Goal: Information Seeking & Learning: Learn about a topic

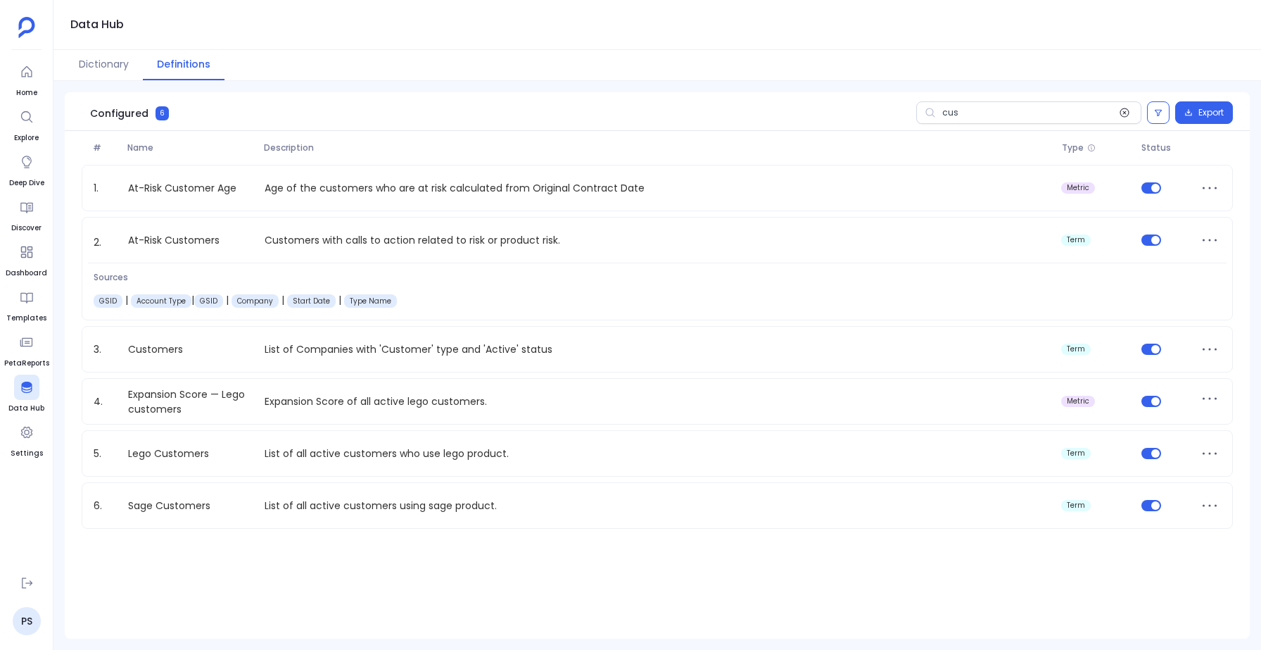
click at [1125, 112] on icon at bounding box center [1124, 112] width 9 height 9
click at [1125, 112] on input "cus" at bounding box center [1028, 112] width 225 height 23
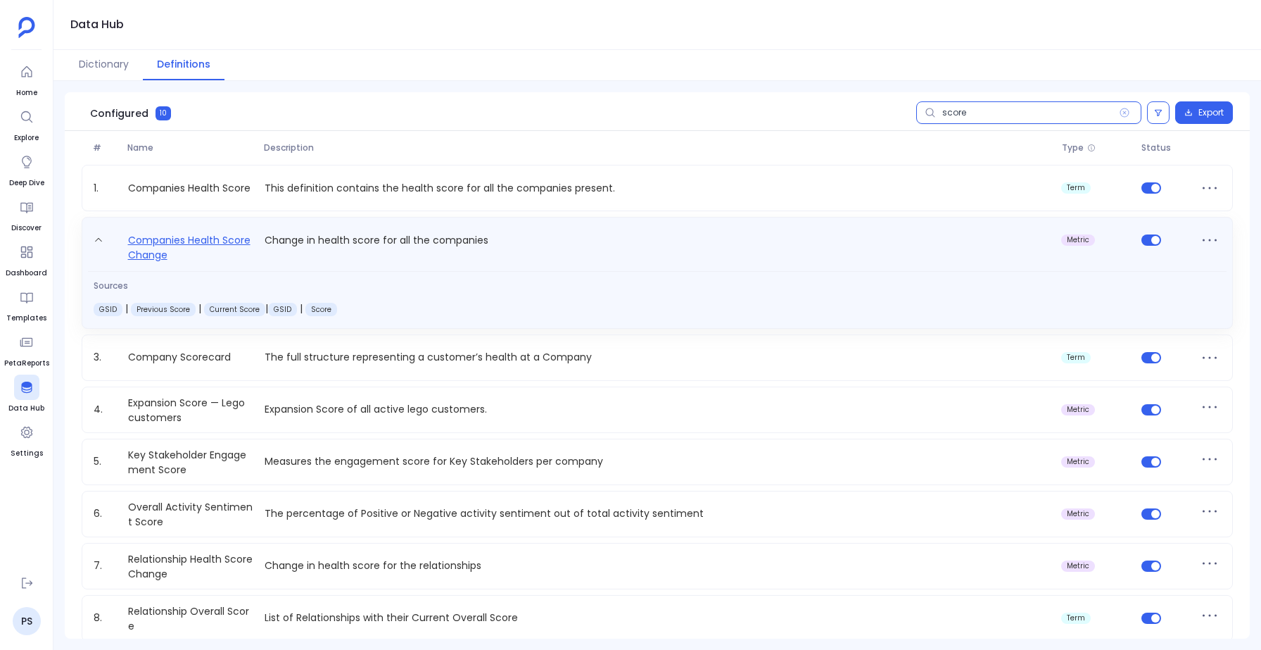
type input "score"
click at [179, 238] on link "Companies Health Score Change" at bounding box center [190, 247] width 137 height 31
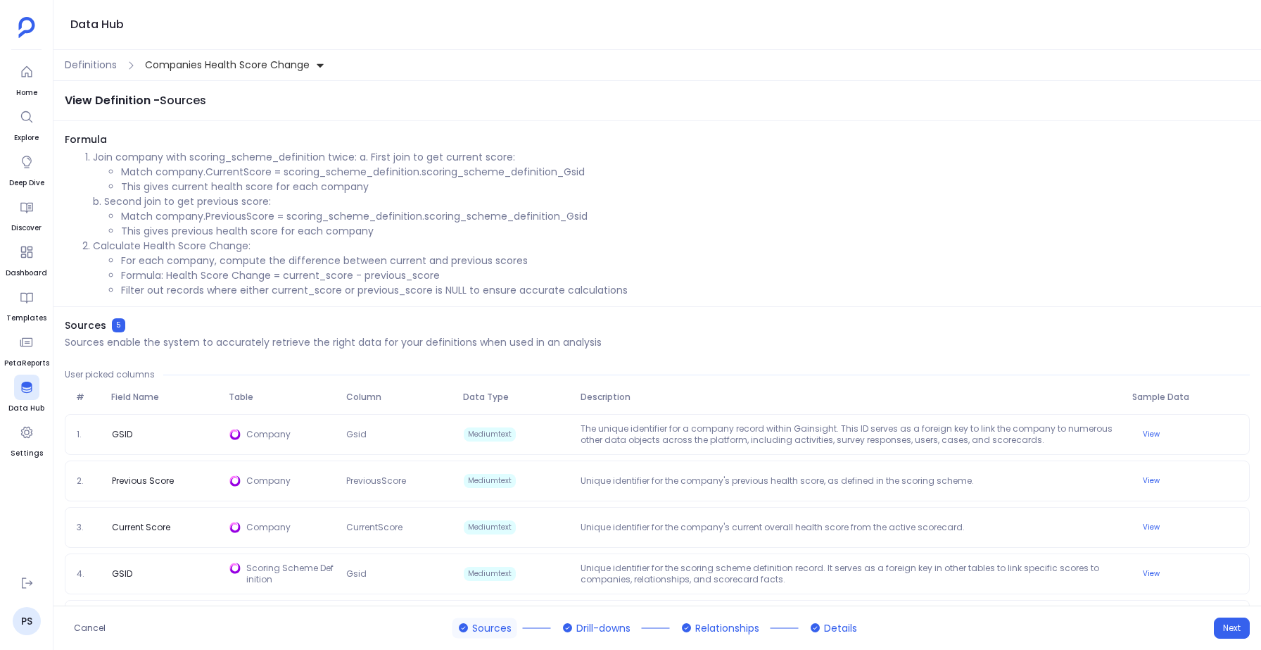
scroll to position [46, 0]
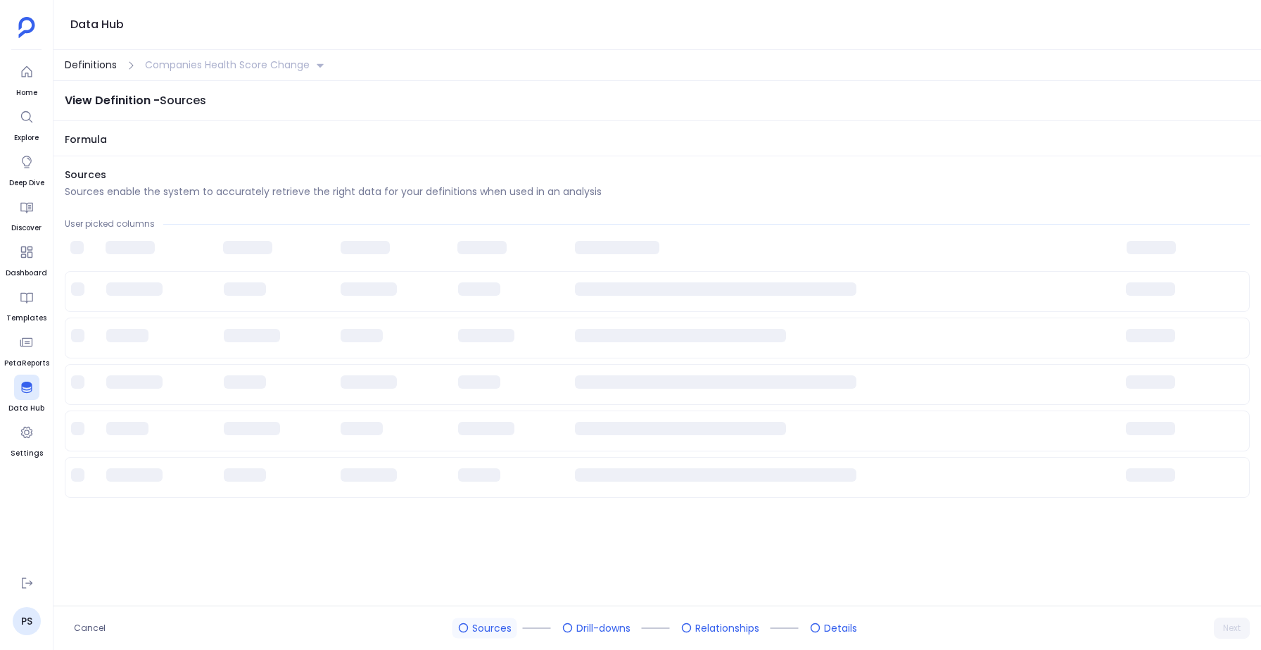
click at [94, 65] on span "Definitions" at bounding box center [91, 65] width 52 height 15
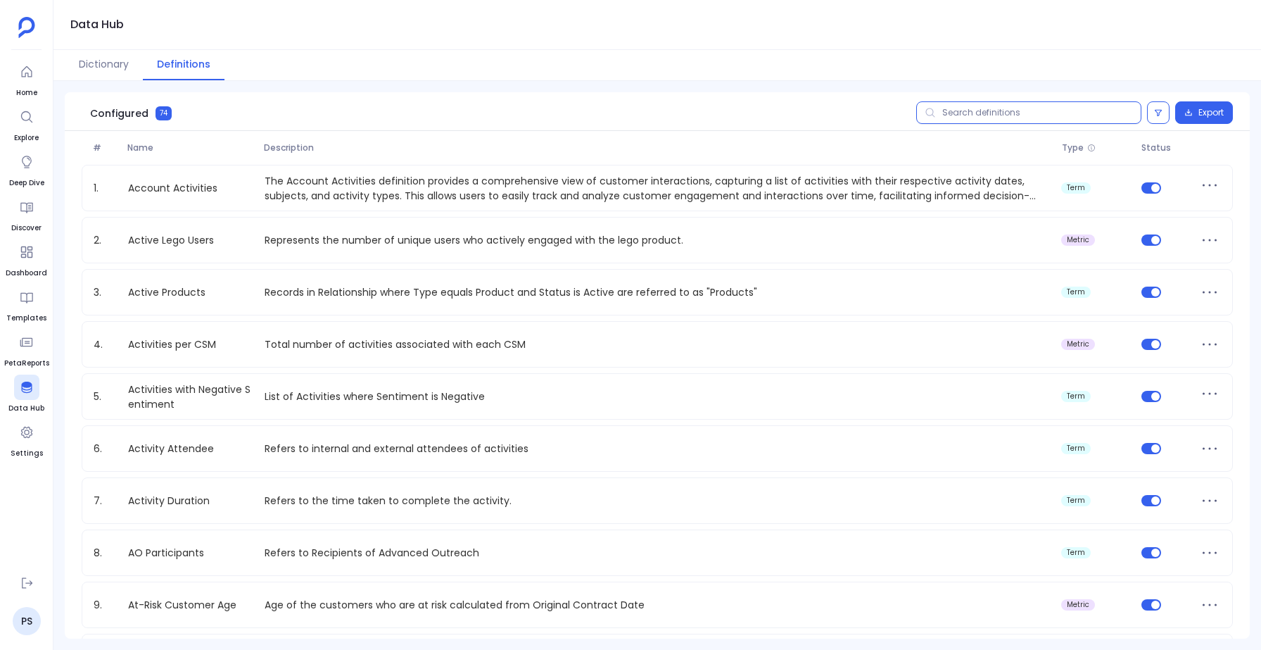
click at [961, 110] on input "text" at bounding box center [1028, 112] width 225 height 23
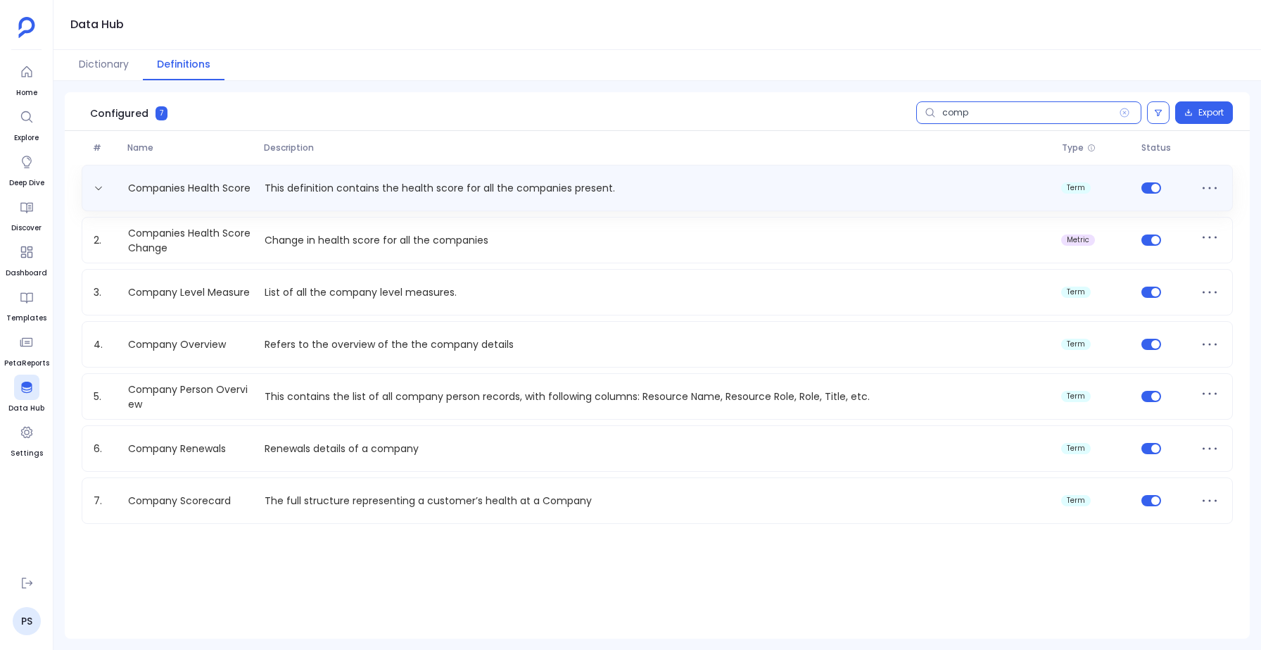
type input "comp"
click at [448, 174] on div "Companies Health Score This definition contains the health score for all the co…" at bounding box center [657, 188] width 1151 height 46
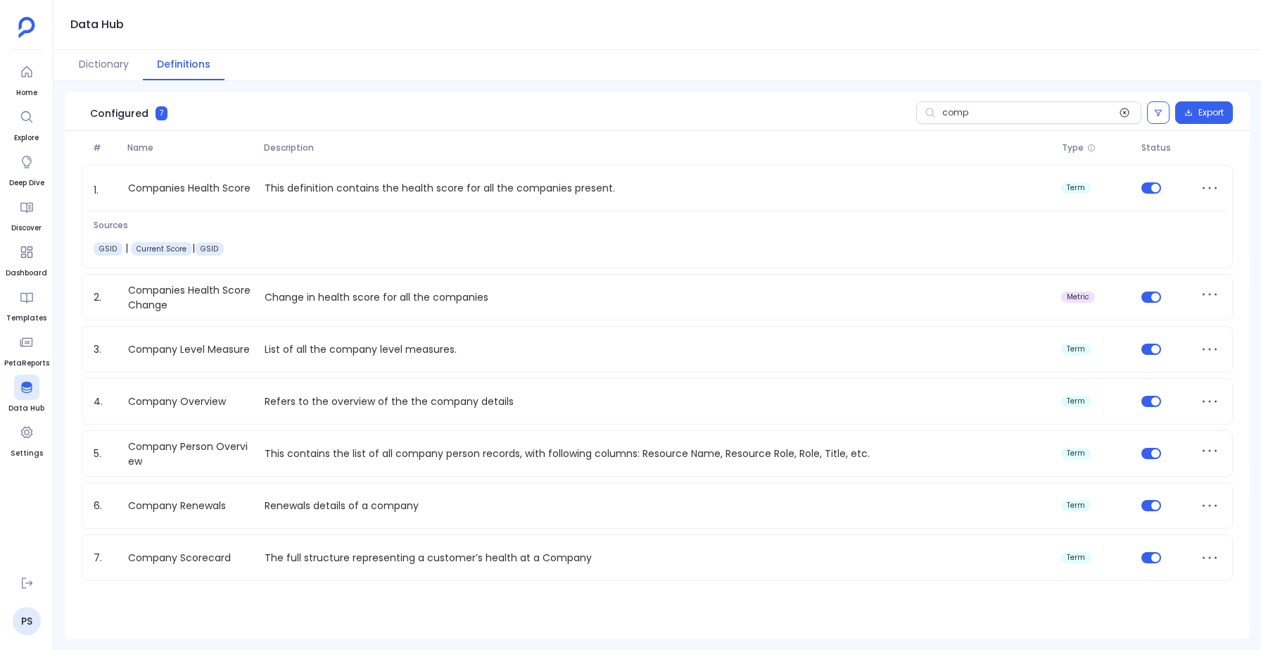
click at [1122, 113] on icon at bounding box center [1124, 112] width 11 height 11
click at [1122, 113] on input "comp" at bounding box center [1028, 112] width 225 height 23
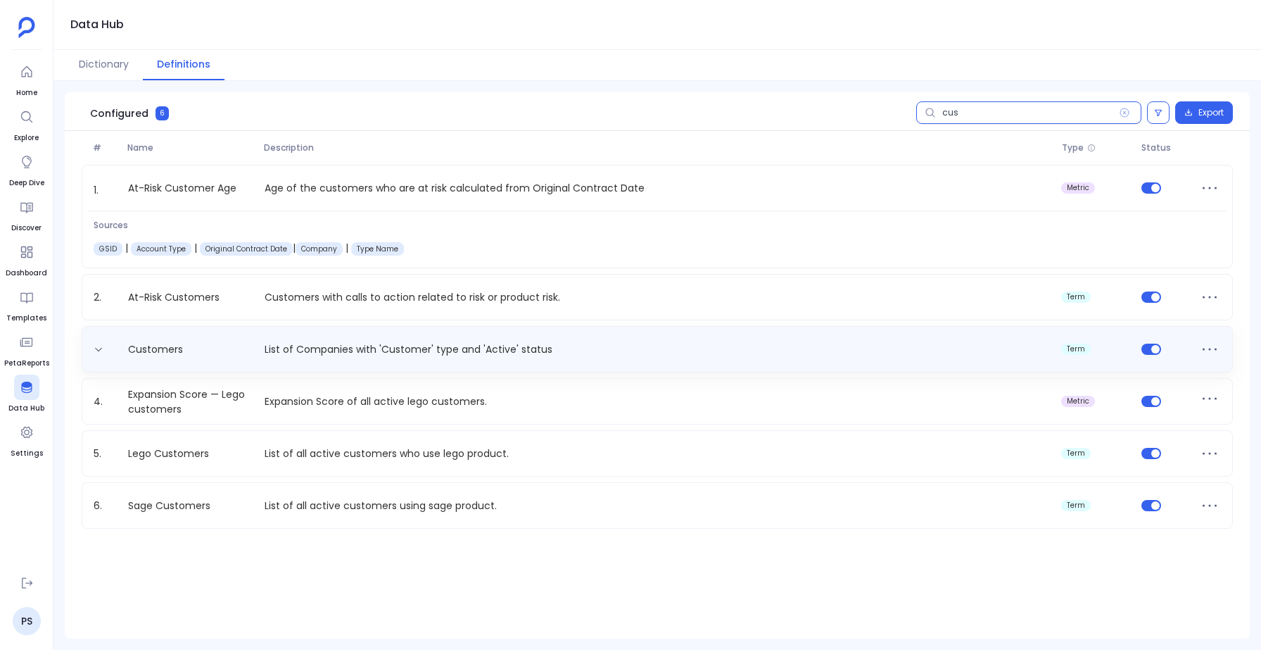
type input "cus"
click at [309, 367] on div "Customers List of Companies with 'Customer' type and 'Active' status term" at bounding box center [657, 349] width 1151 height 46
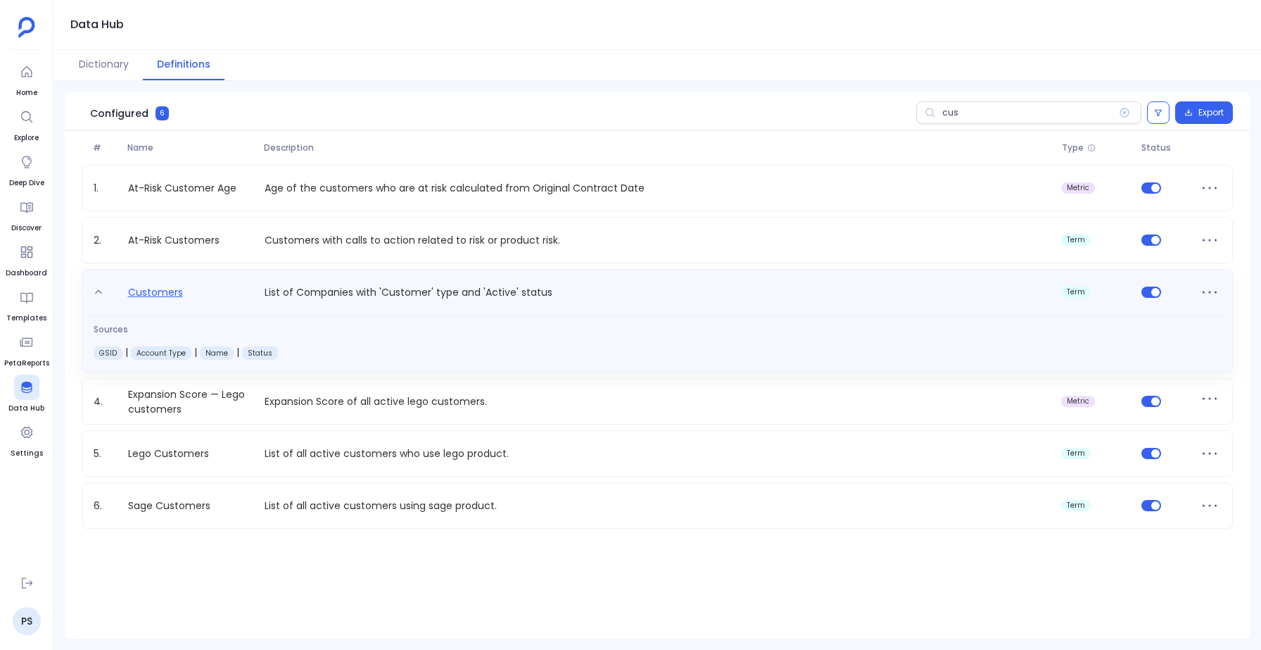
click at [175, 297] on link "Customers" at bounding box center [155, 295] width 66 height 23
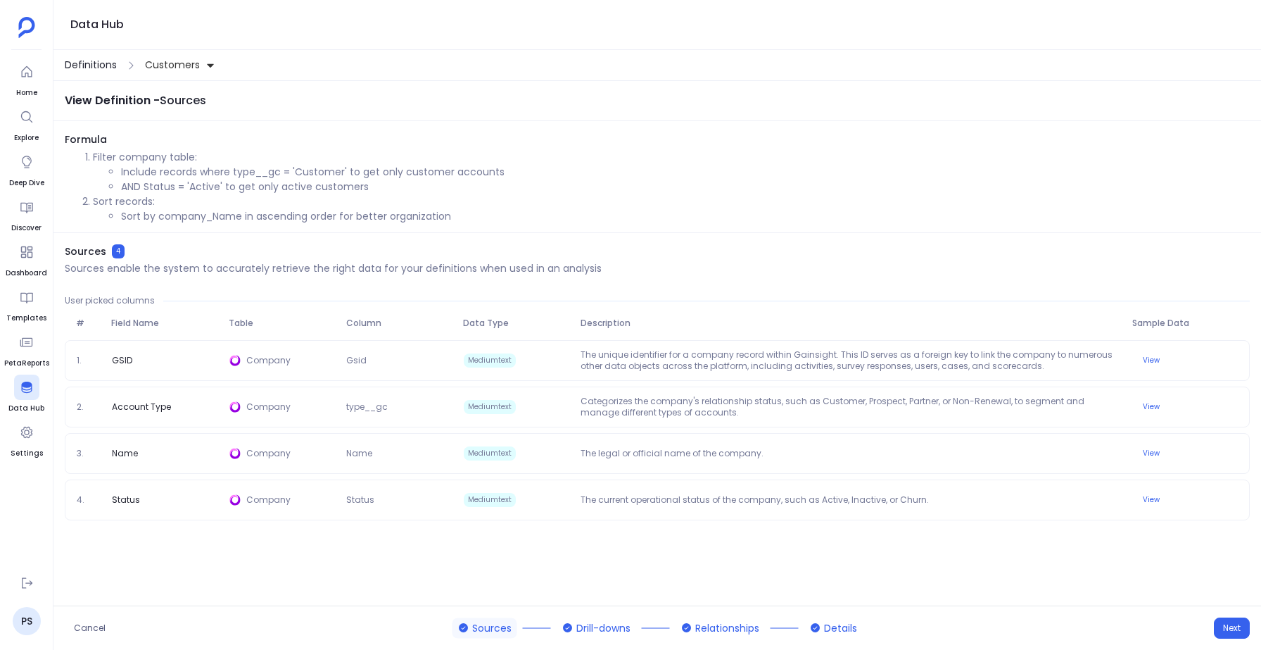
click at [82, 65] on span "Definitions" at bounding box center [91, 65] width 52 height 15
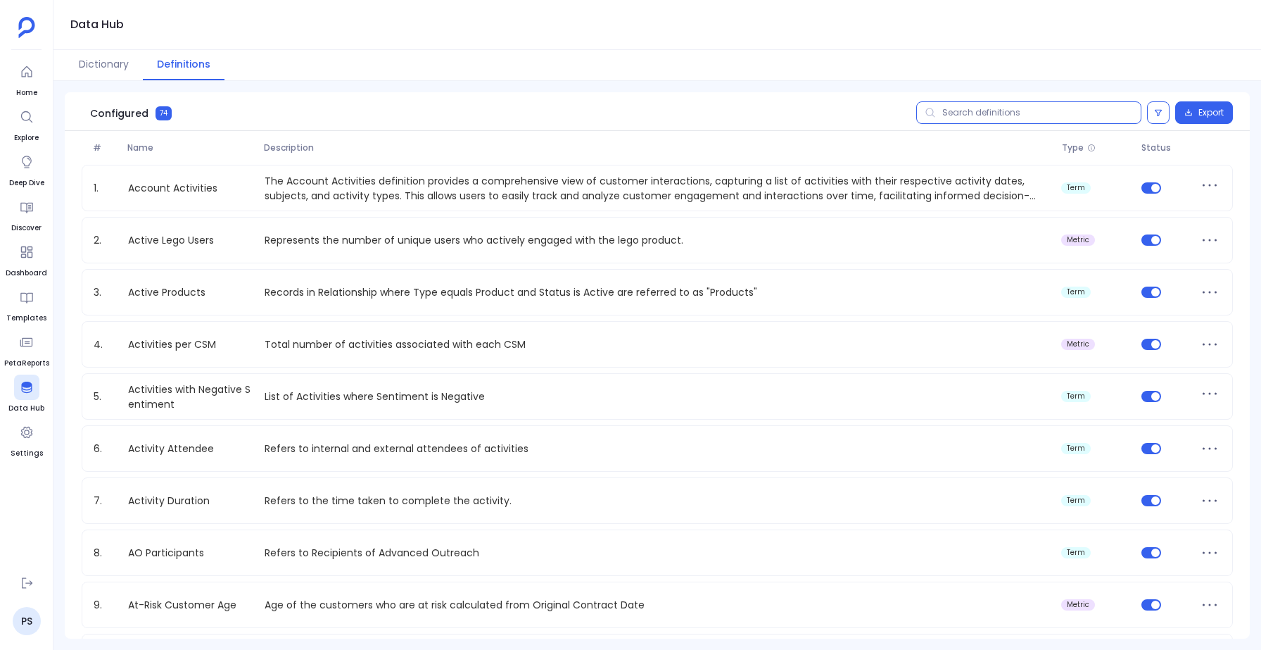
click at [981, 115] on input "text" at bounding box center [1028, 112] width 225 height 23
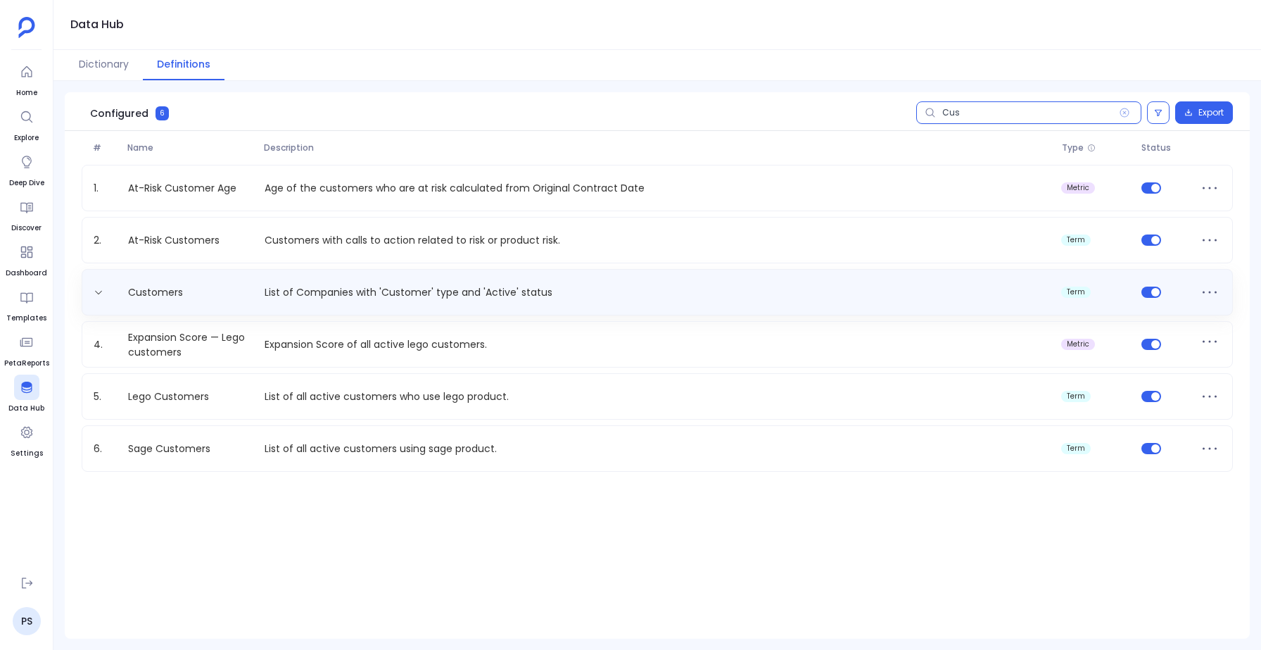
type input "Cus"
click at [255, 308] on div "Customers List of Companies with 'Customer' type and 'Active' status term" at bounding box center [657, 292] width 1151 height 46
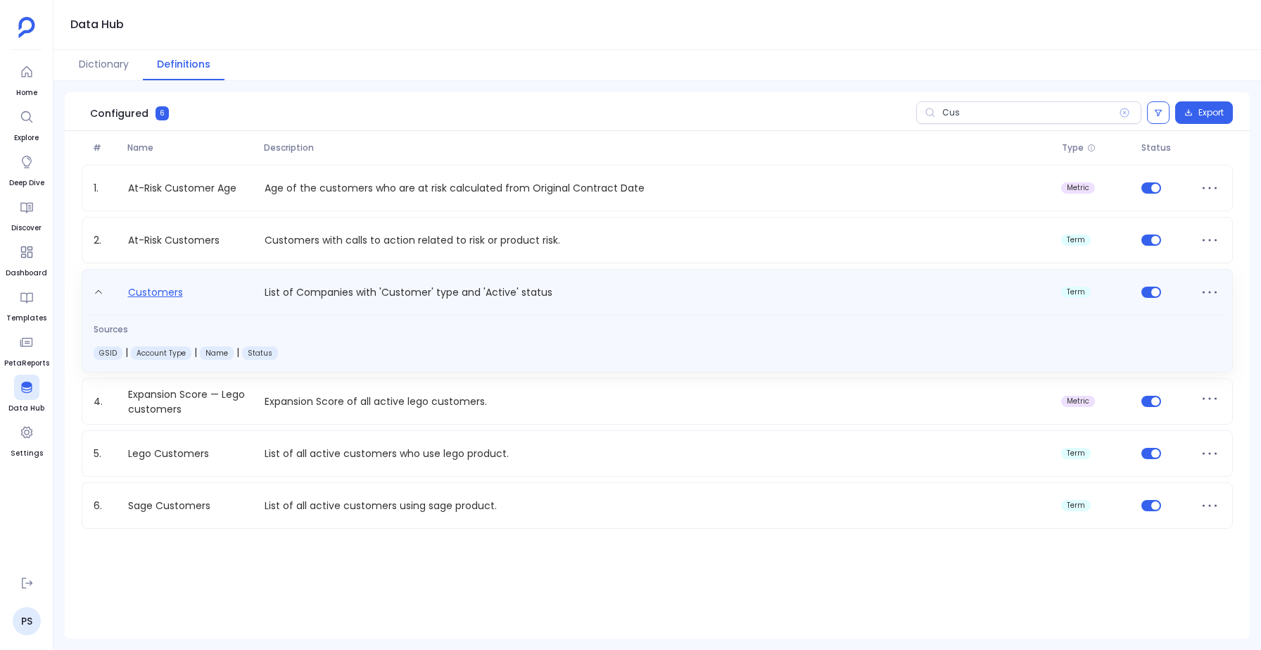
click at [182, 288] on link "Customers" at bounding box center [155, 295] width 66 height 23
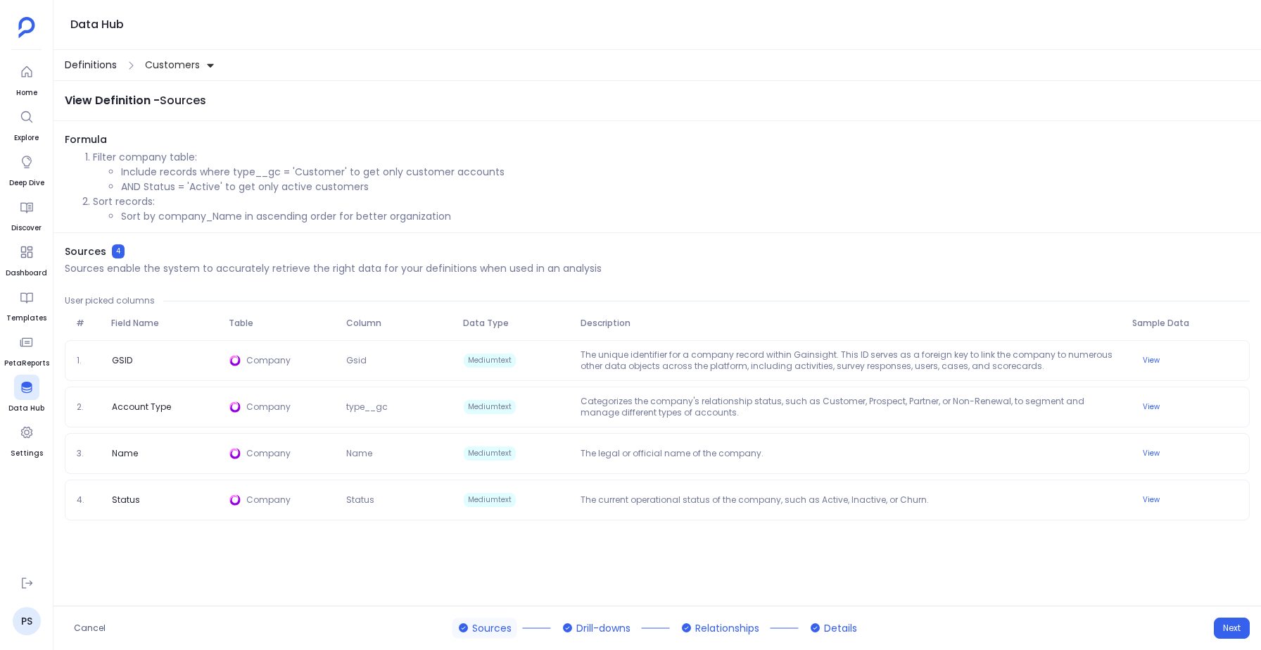
click at [92, 68] on span "Definitions" at bounding box center [91, 65] width 52 height 15
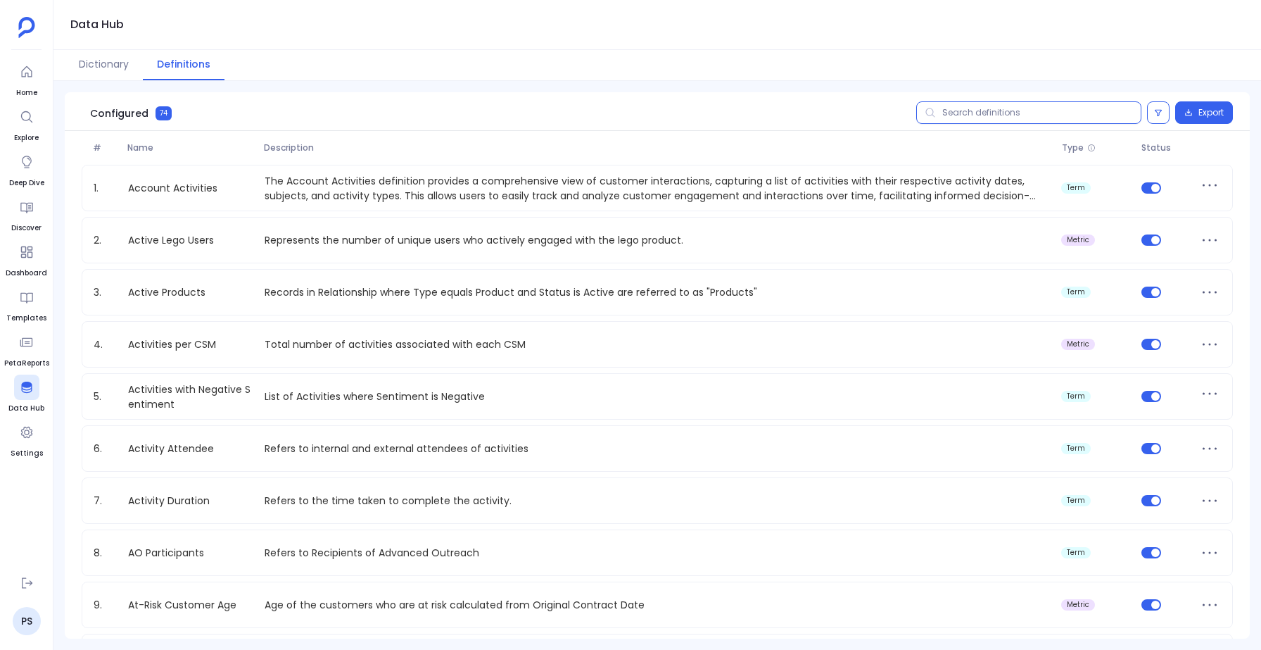
click at [977, 113] on input "text" at bounding box center [1028, 112] width 225 height 23
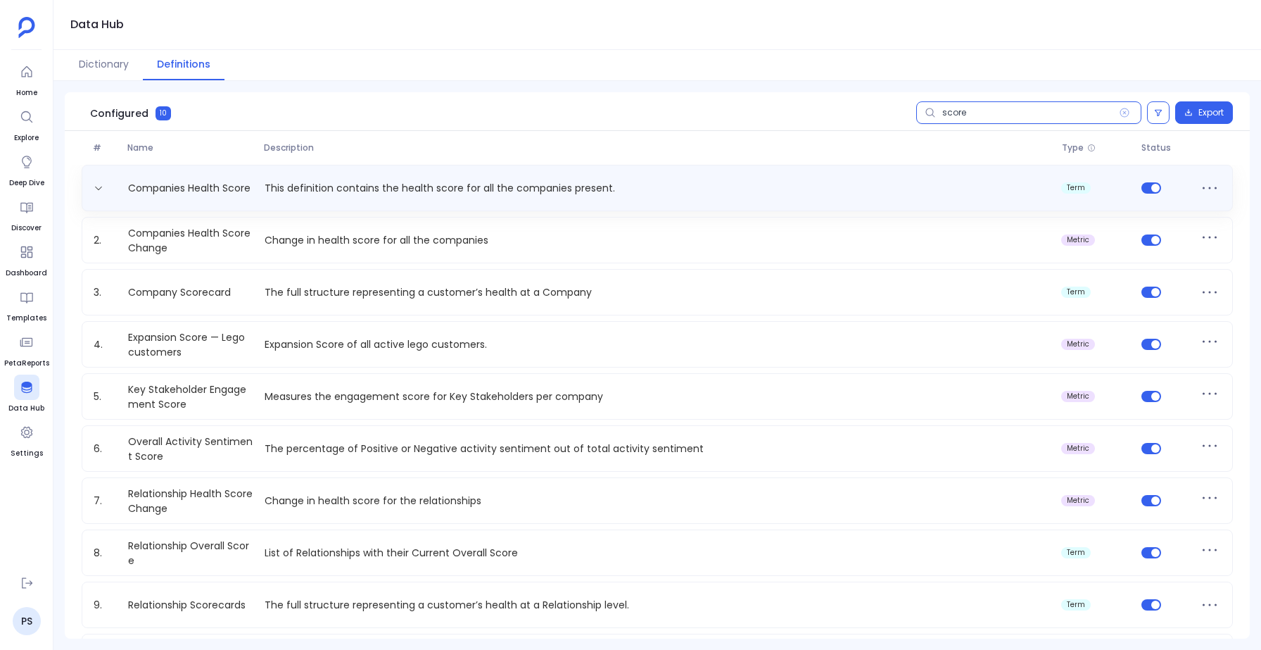
type input "score"
click at [378, 207] on div "Companies Health Score This definition contains the health score for all the co…" at bounding box center [657, 188] width 1151 height 46
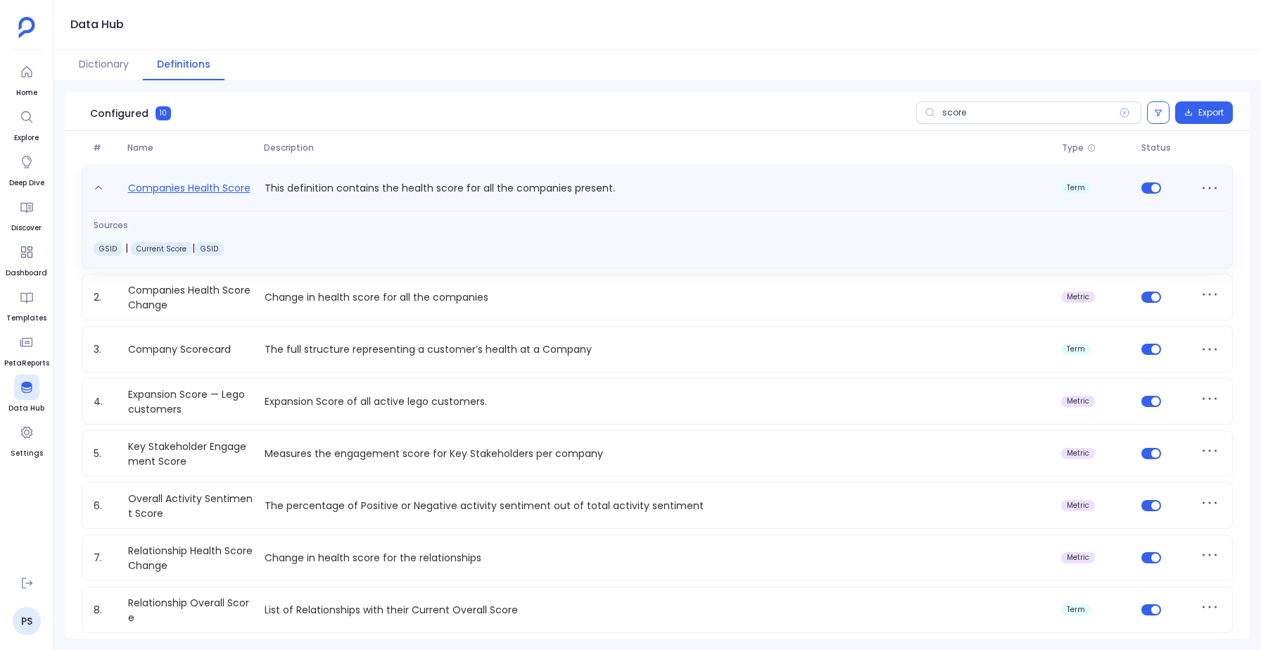
click at [182, 182] on link "Companies Health Score" at bounding box center [189, 190] width 134 height 23
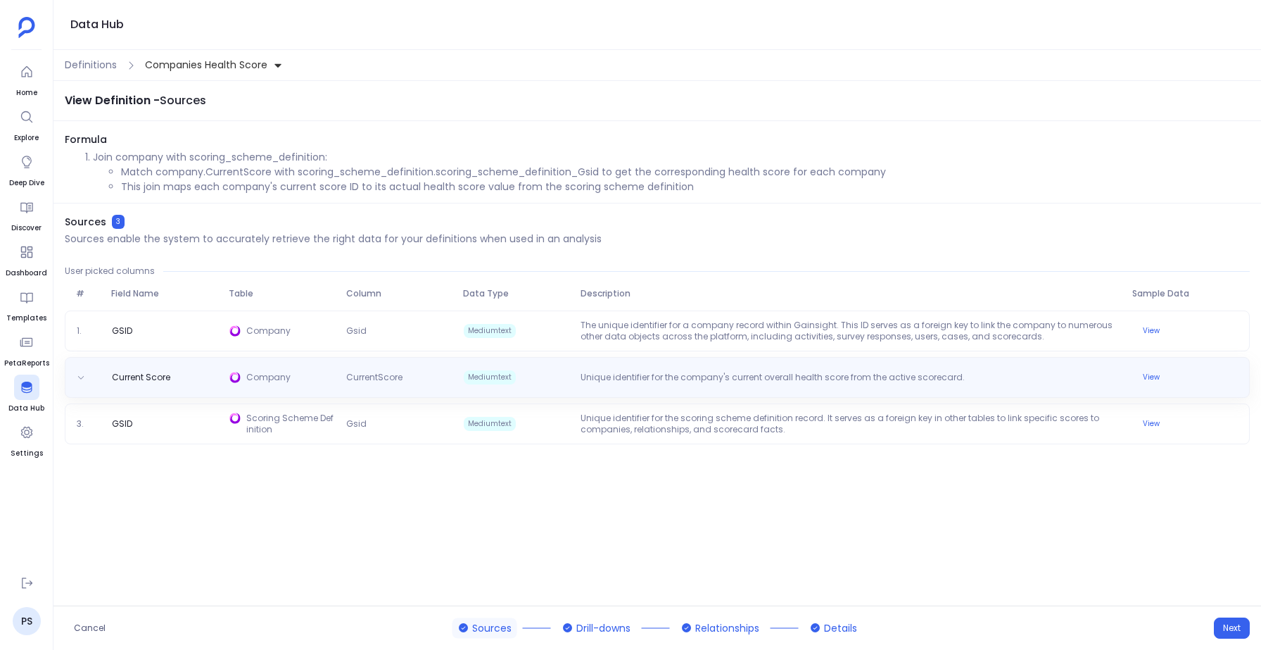
click at [331, 388] on div "Current Score Company CurrentScore Mediumtext Unique identifier for the company…" at bounding box center [657, 377] width 1185 height 41
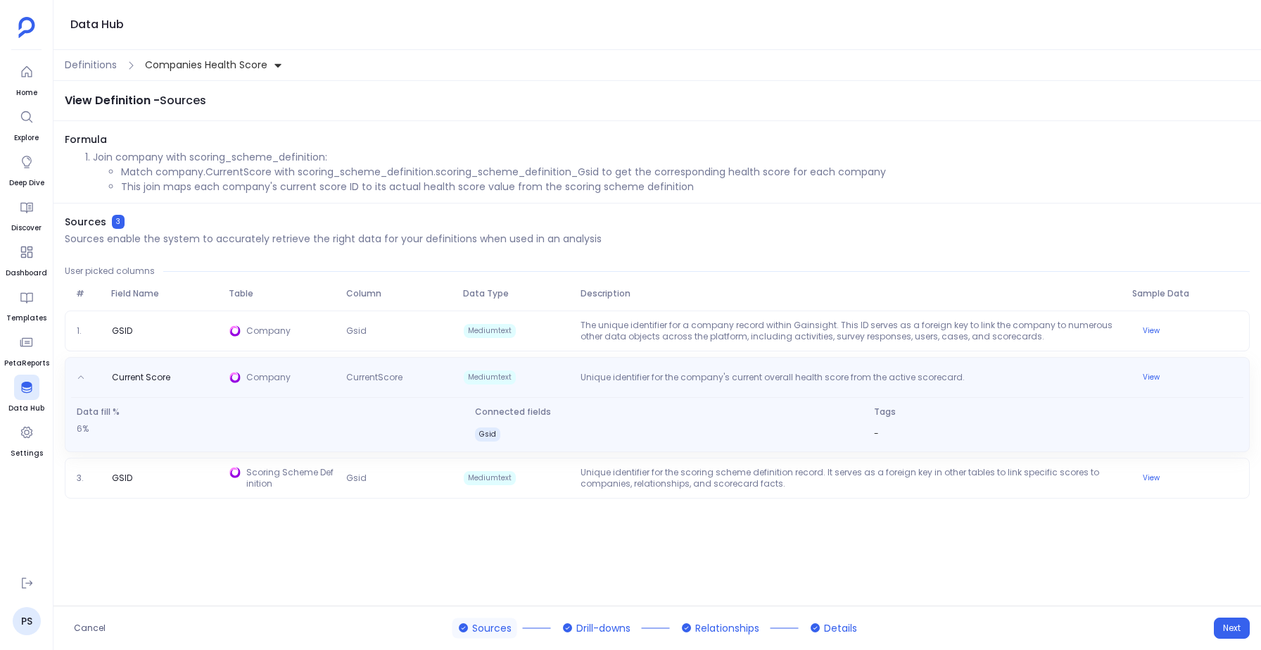
click at [331, 388] on span "Company" at bounding box center [290, 380] width 89 height 17
click at [336, 373] on span "Company" at bounding box center [283, 380] width 118 height 17
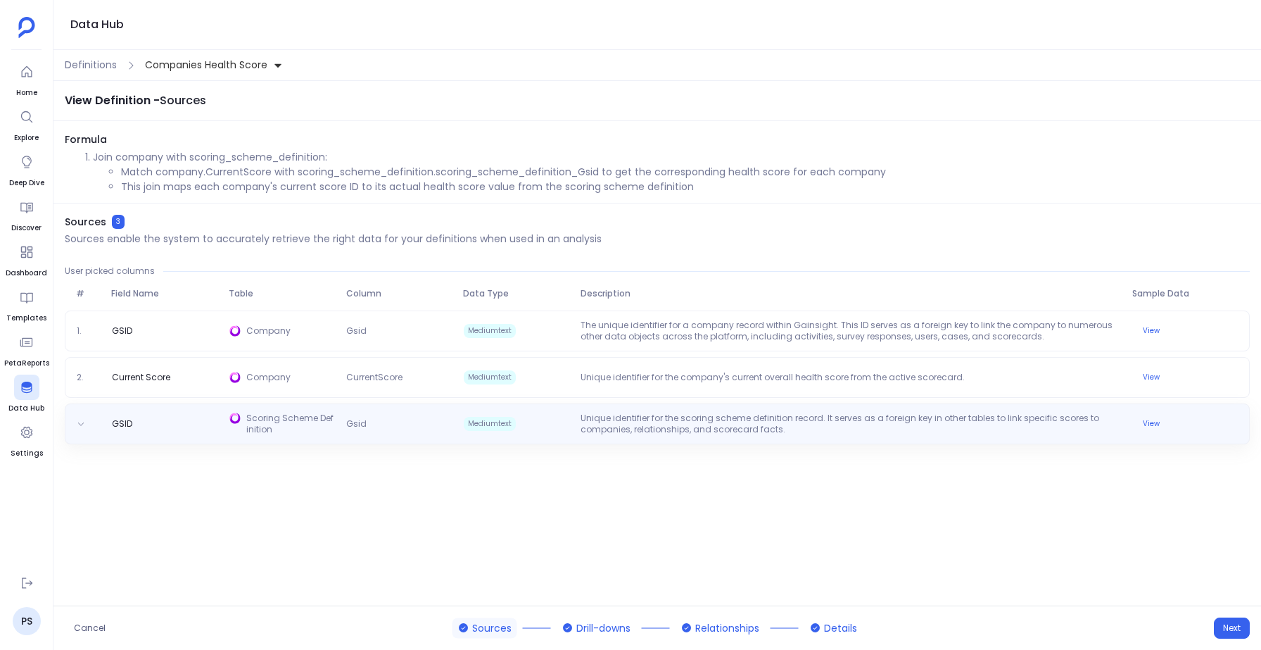
click at [318, 433] on span "Scoring Scheme Definition" at bounding box center [290, 423] width 89 height 23
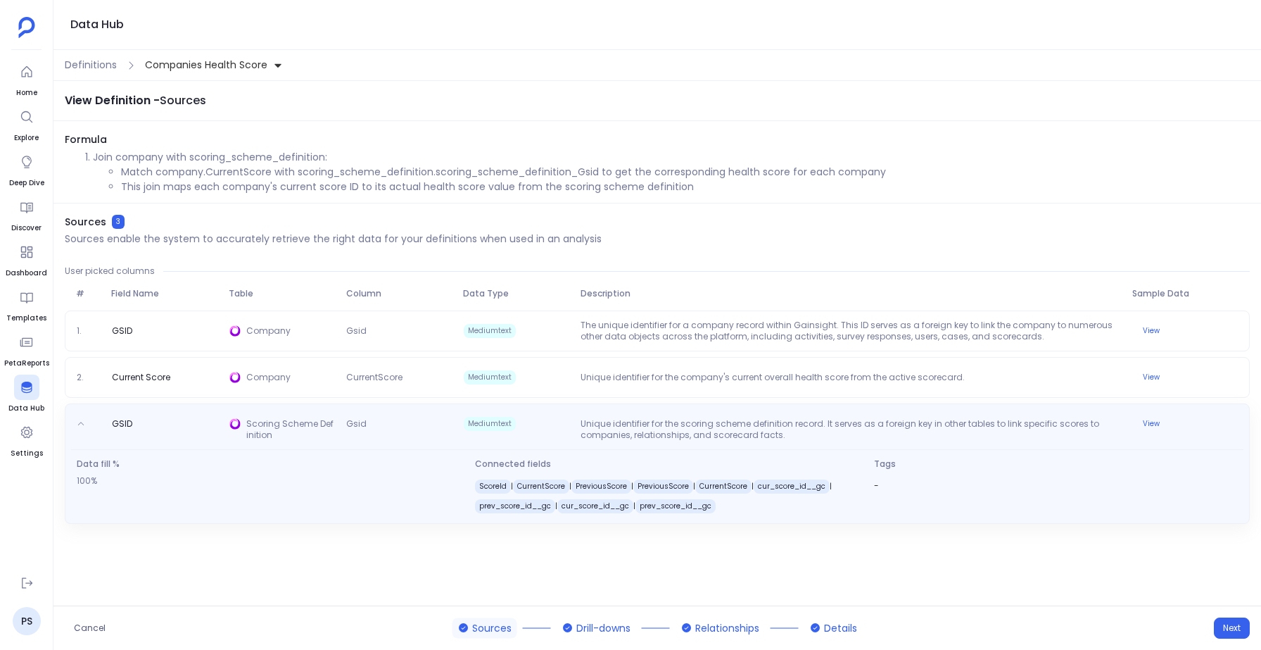
click at [318, 433] on span "Scoring Scheme Definition" at bounding box center [290, 429] width 89 height 23
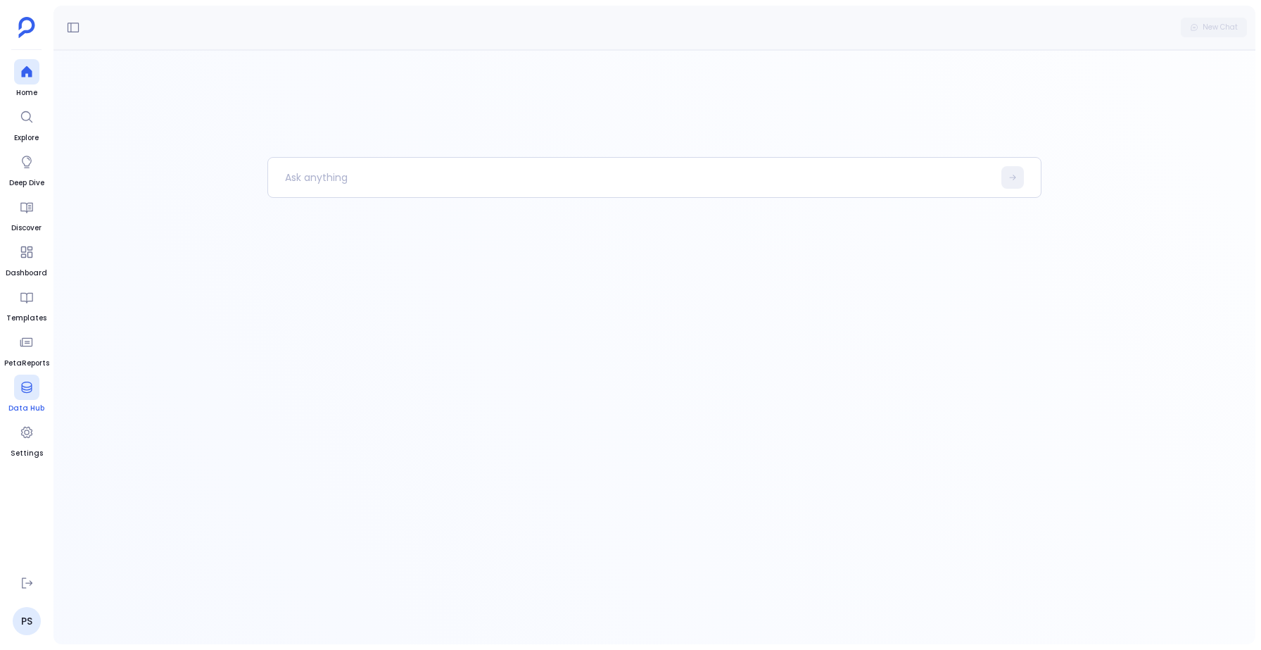
click at [20, 391] on icon at bounding box center [27, 387] width 14 height 14
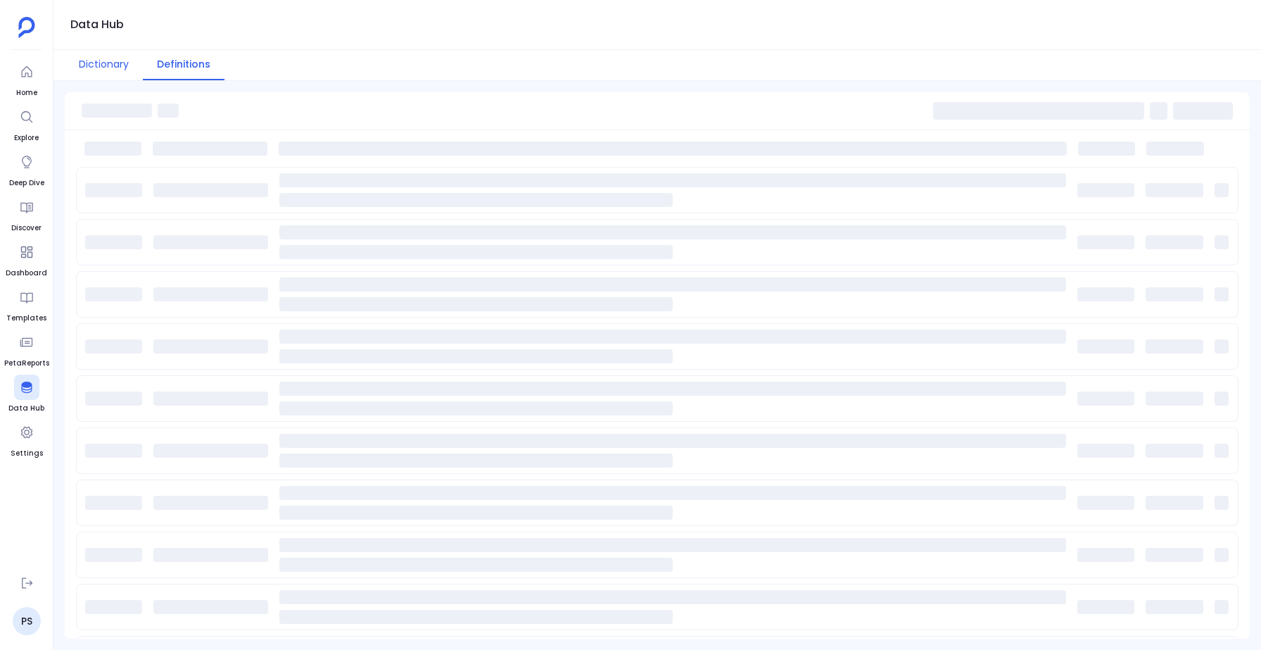
click at [96, 62] on button "Dictionary" at bounding box center [104, 65] width 78 height 30
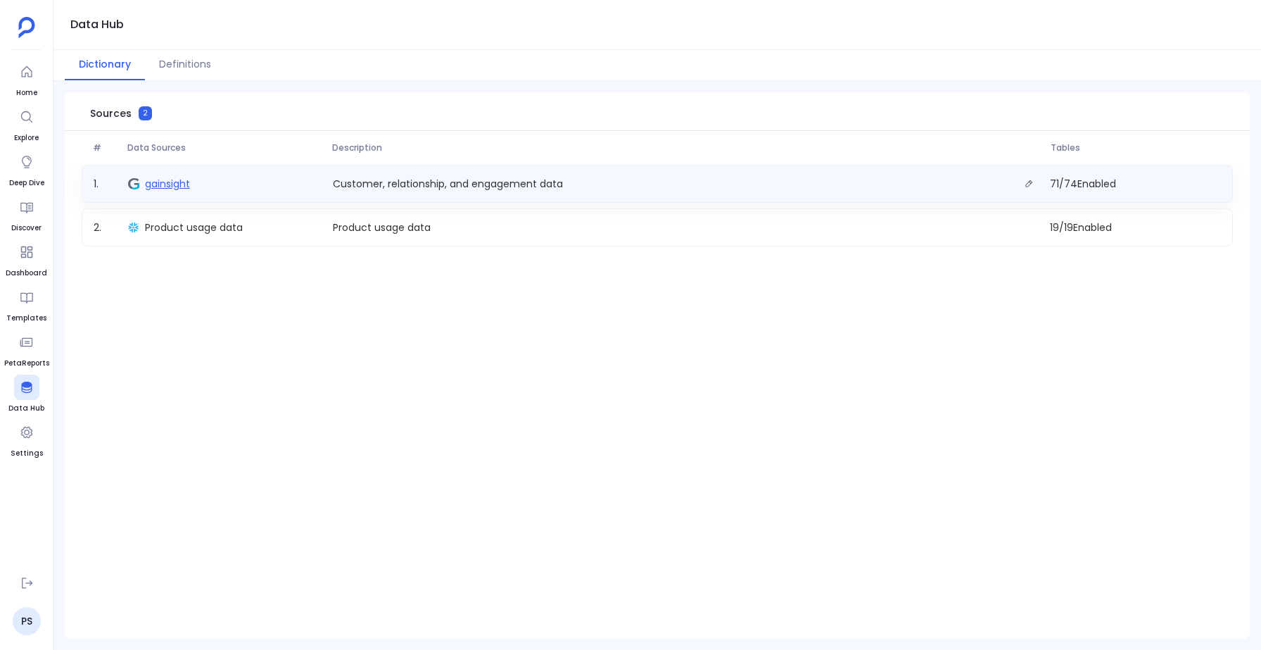
click at [175, 181] on span "gainsight" at bounding box center [167, 184] width 45 height 14
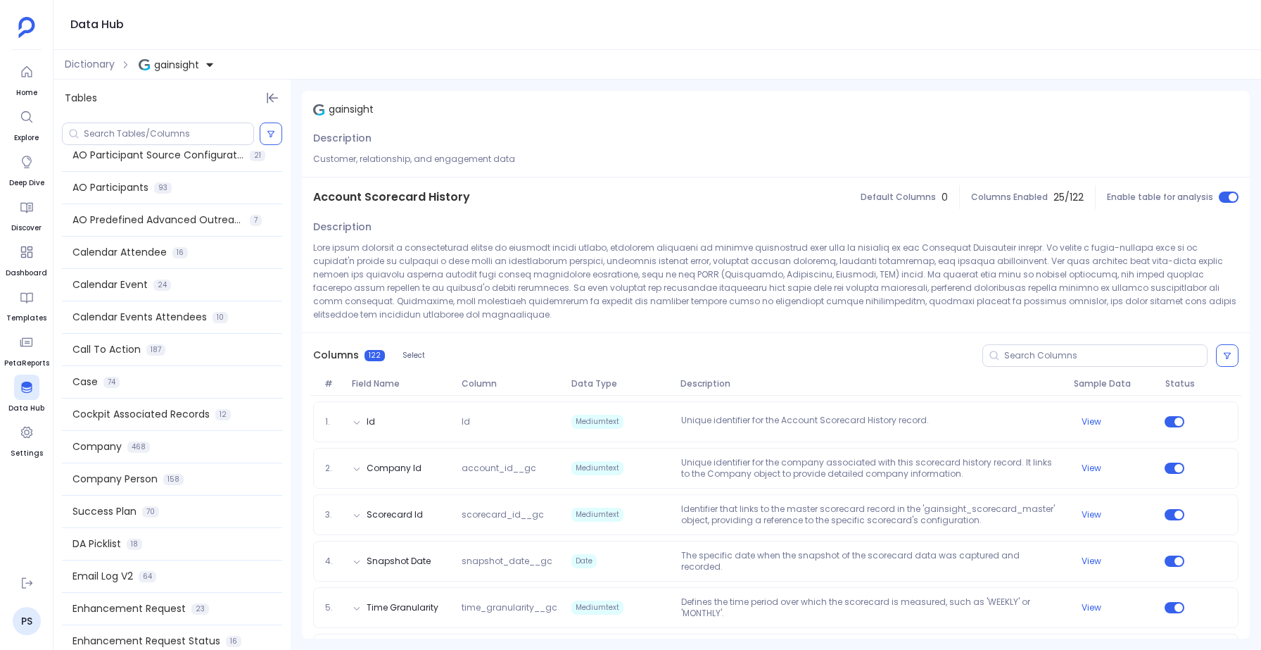
scroll to position [339, 0]
click at [119, 453] on span "Company" at bounding box center [96, 448] width 49 height 15
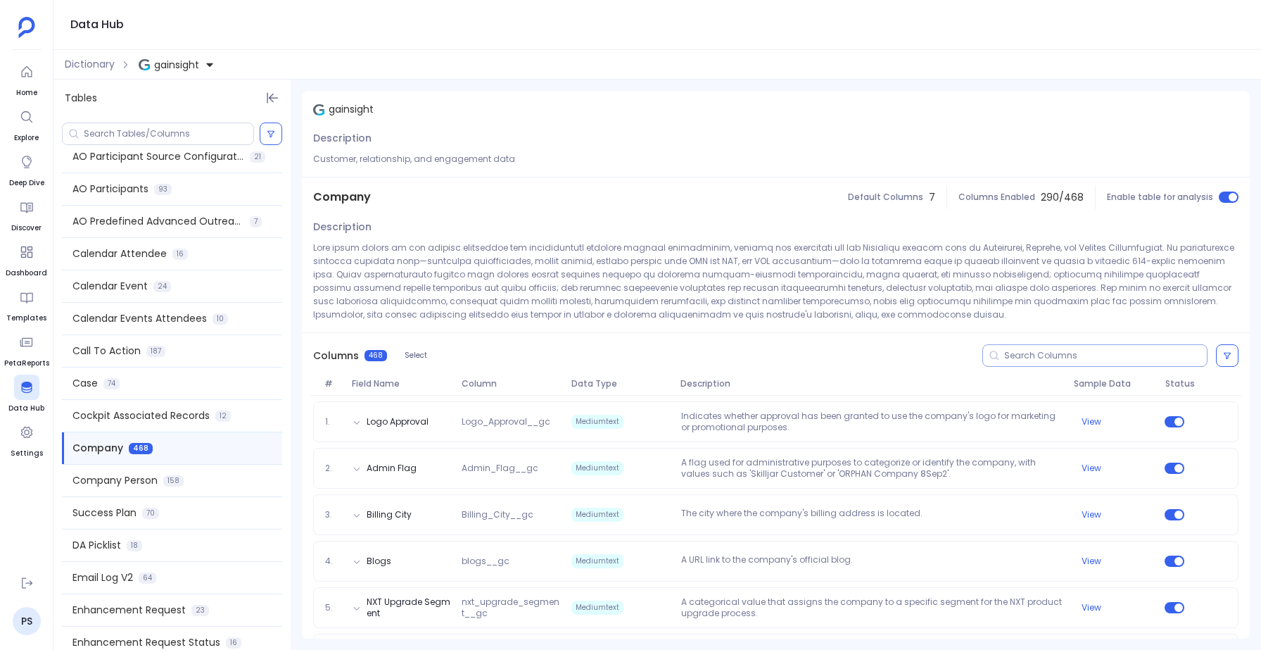
click at [1024, 351] on input at bounding box center [1105, 355] width 203 height 11
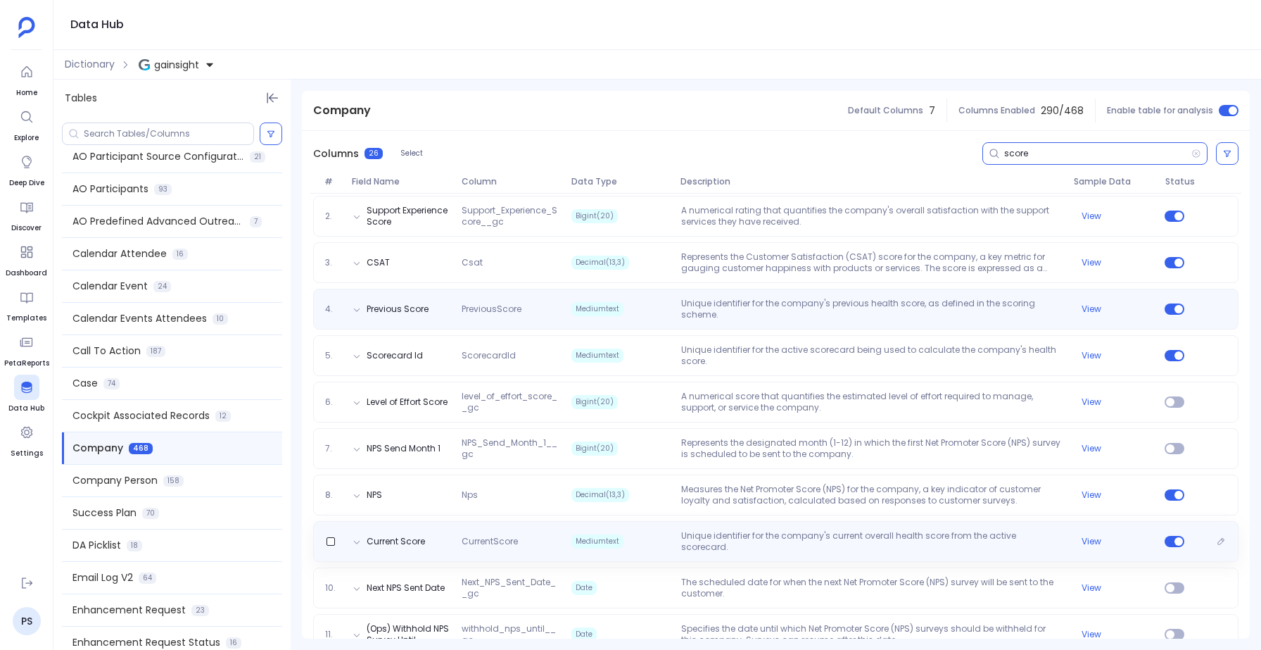
scroll to position [281, 0]
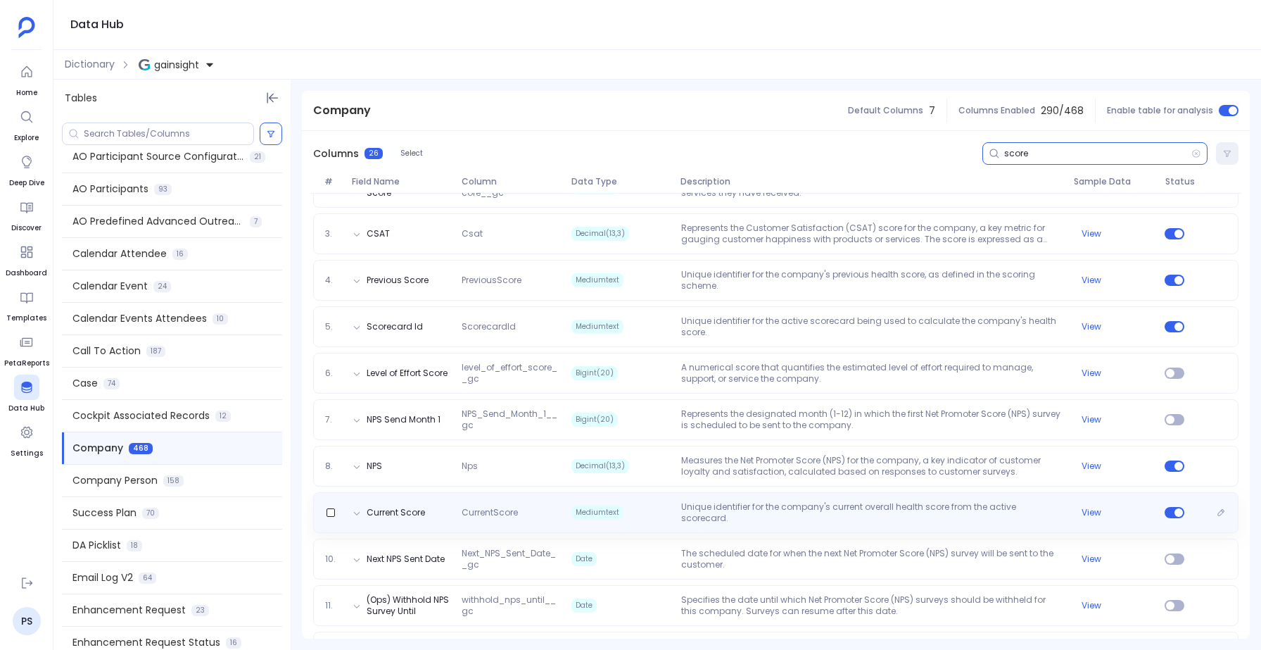
type input "score"
click at [745, 519] on div "Current Score CurrentScore Mediumtext Unique identifier for the company's curre…" at bounding box center [775, 512] width 925 height 41
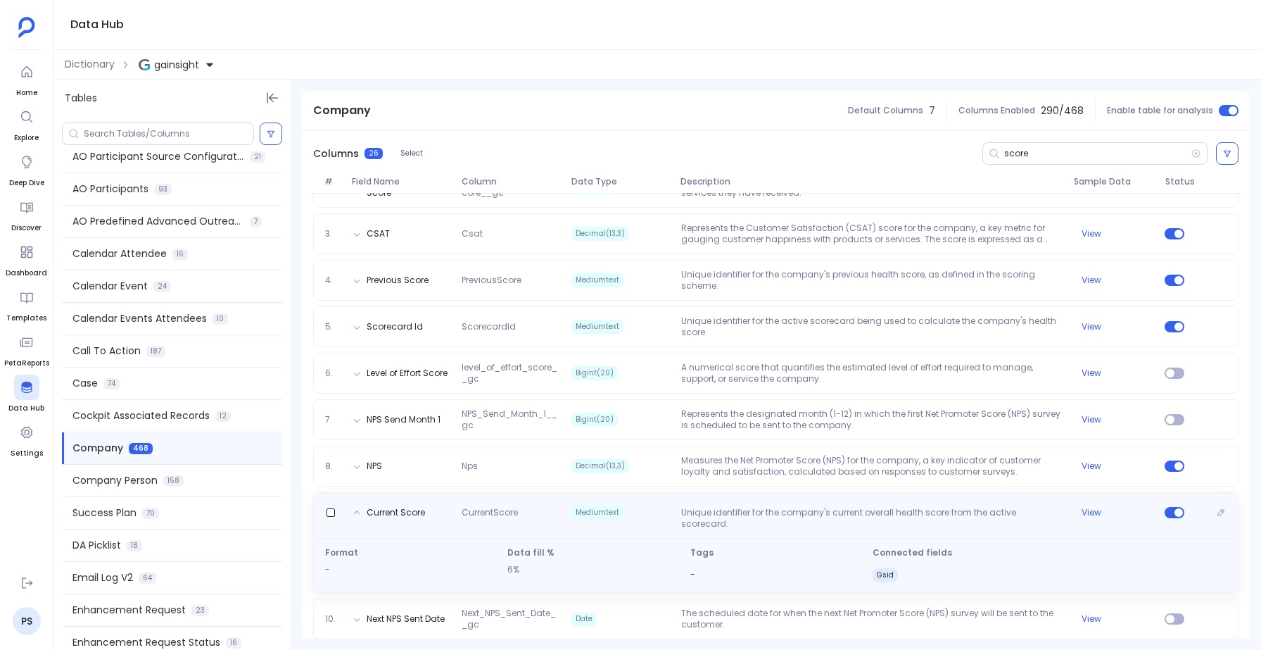
click at [745, 519] on p "Unique identifier for the company's current overall health score from the activ…" at bounding box center [872, 518] width 393 height 23
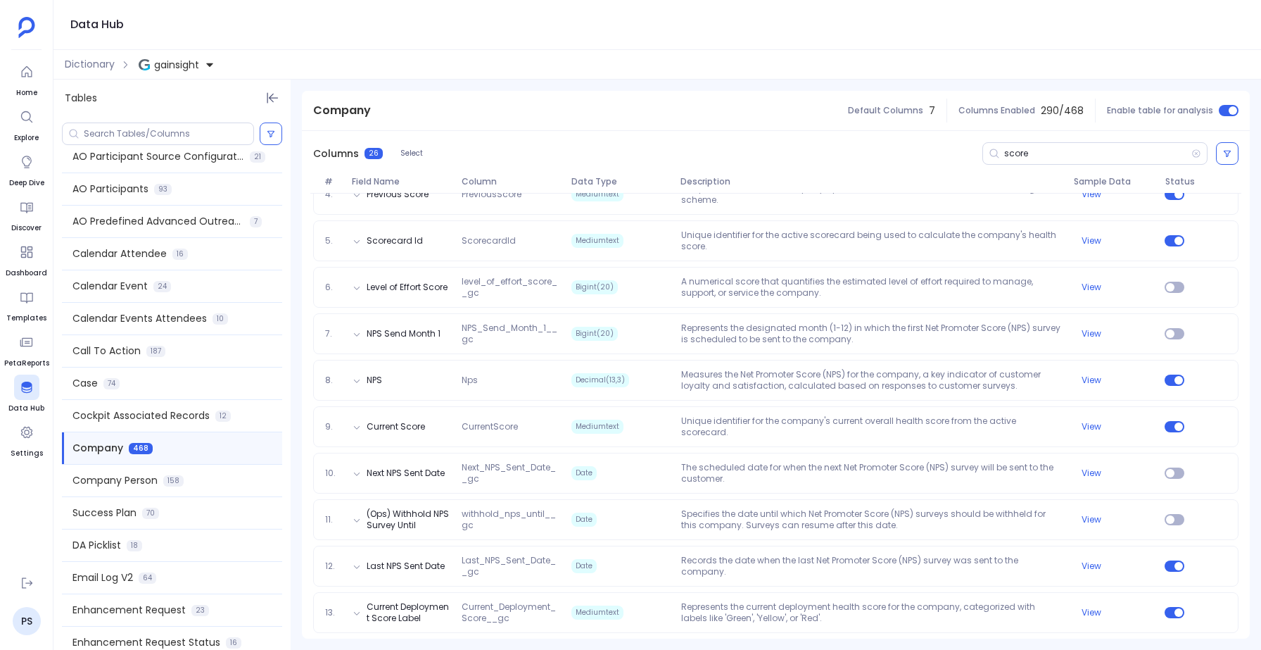
scroll to position [359, 0]
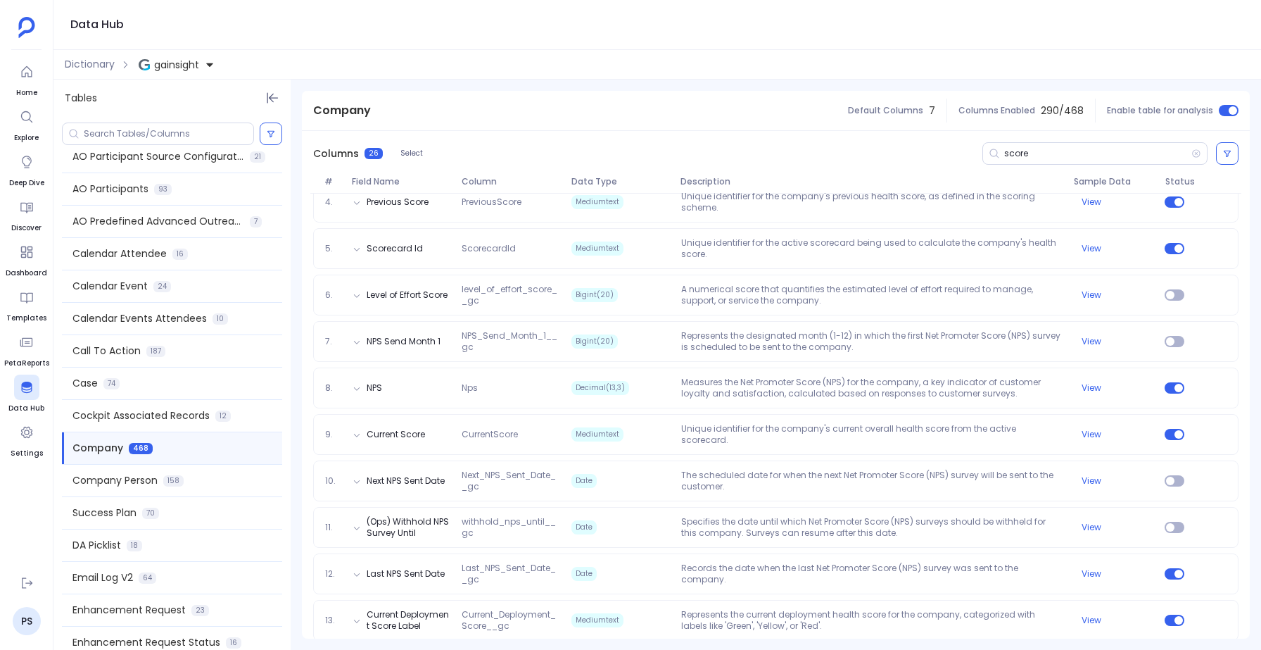
click at [754, 455] on div "1. Trend Trend Mediumtext Indicates the trend of the company's health score, sh…" at bounding box center [776, 646] width 948 height 1219
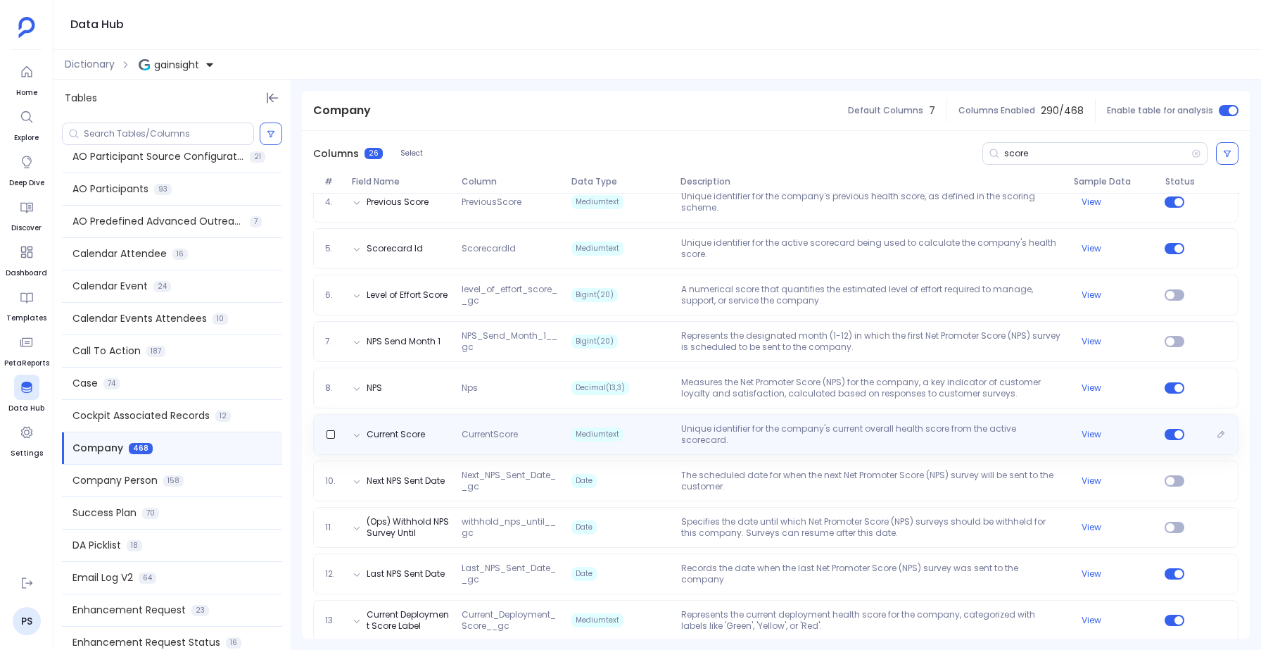
click at [754, 441] on div "Current Score CurrentScore Mediumtext Unique identifier for the company's curre…" at bounding box center [775, 434] width 925 height 41
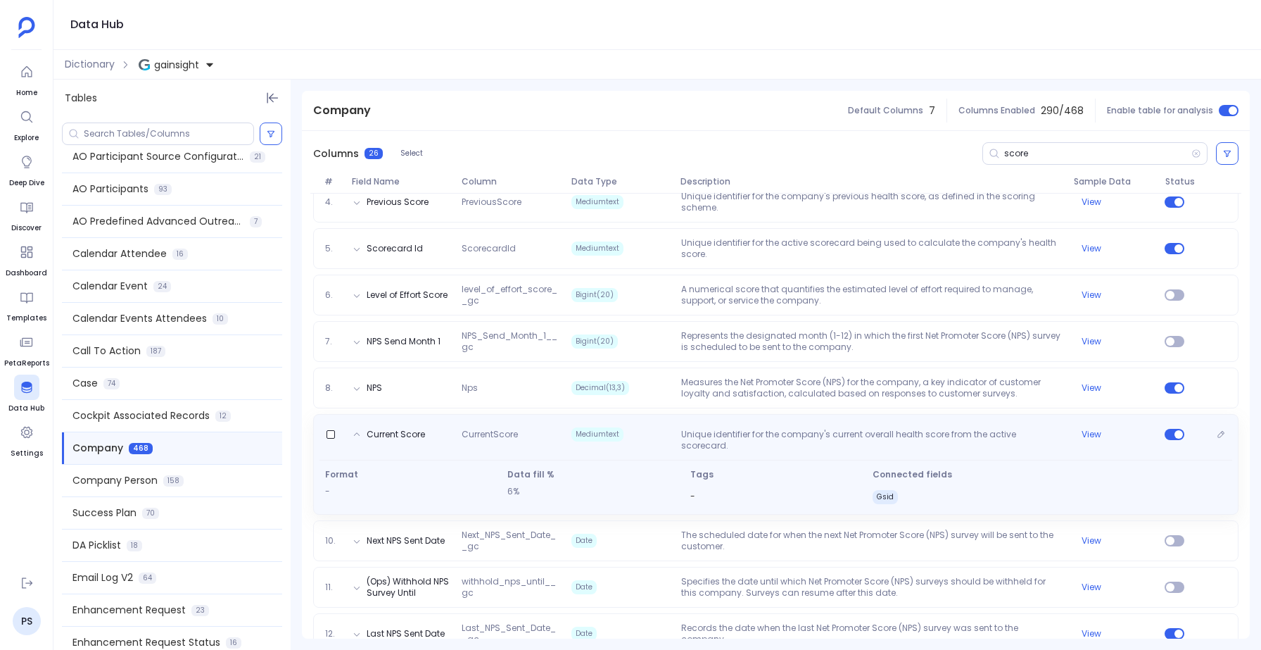
click at [754, 441] on p "Unique identifier for the company's current overall health score from the activ…" at bounding box center [872, 440] width 393 height 23
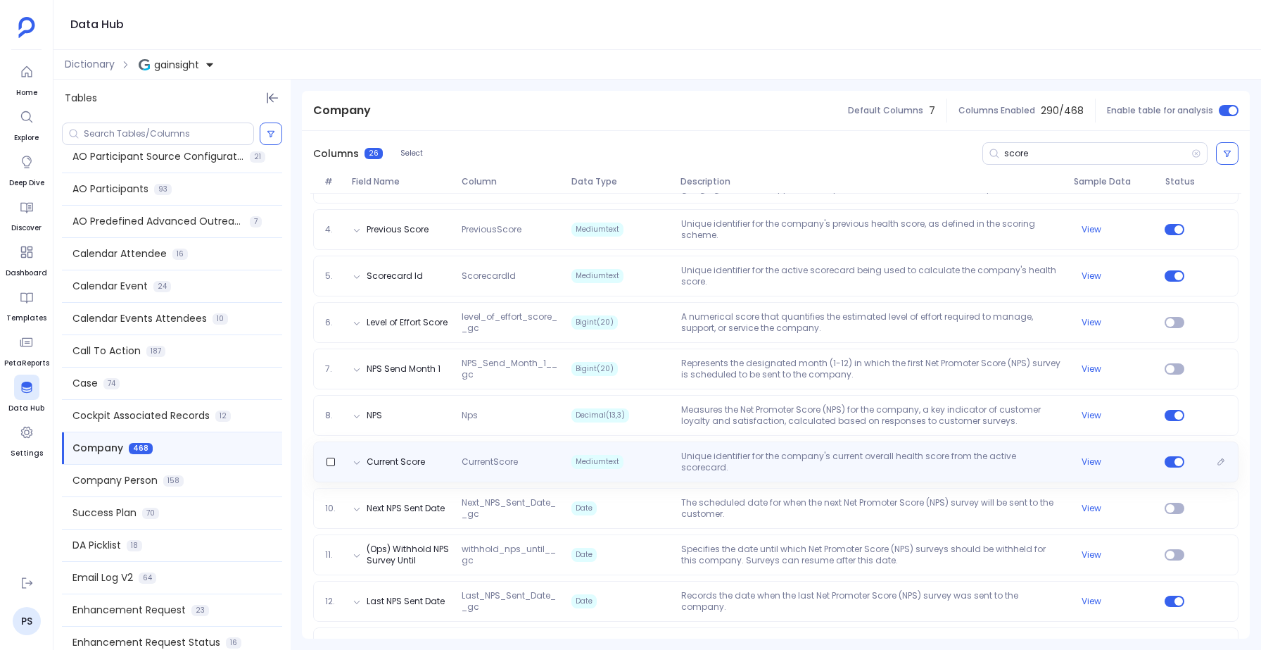
scroll to position [320, 0]
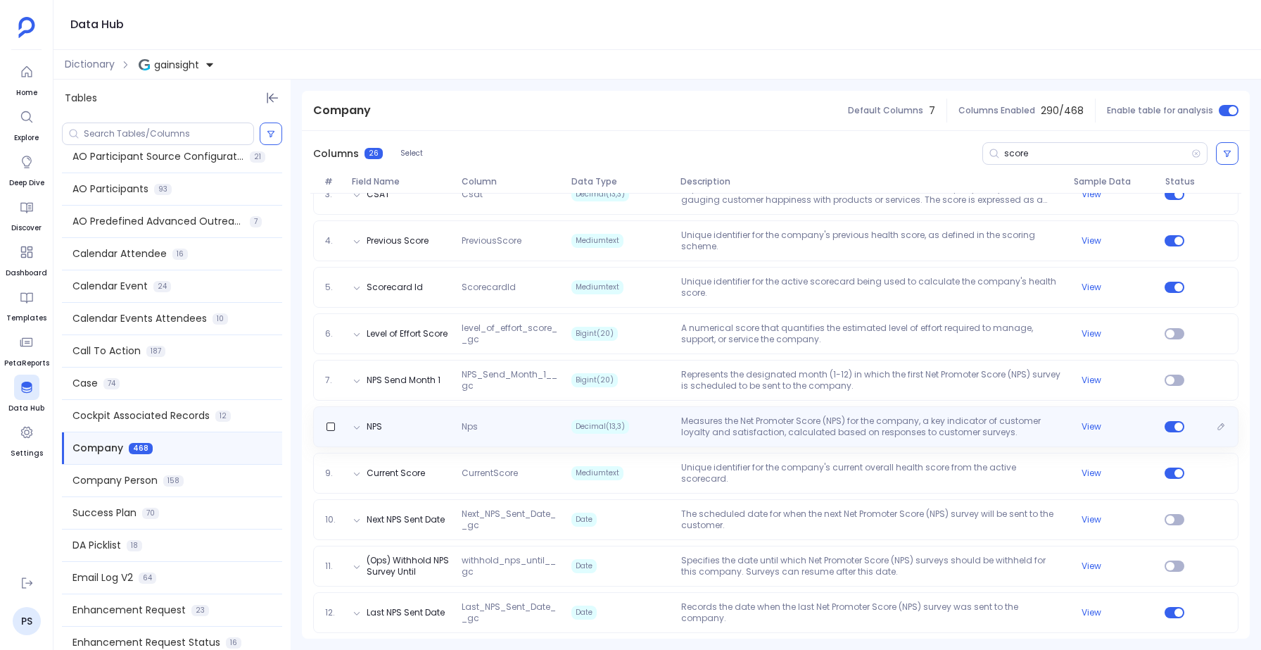
click at [749, 418] on p "Measures the Net Promoter Score (NPS) for the company, a key indicator of custo…" at bounding box center [872, 426] width 393 height 23
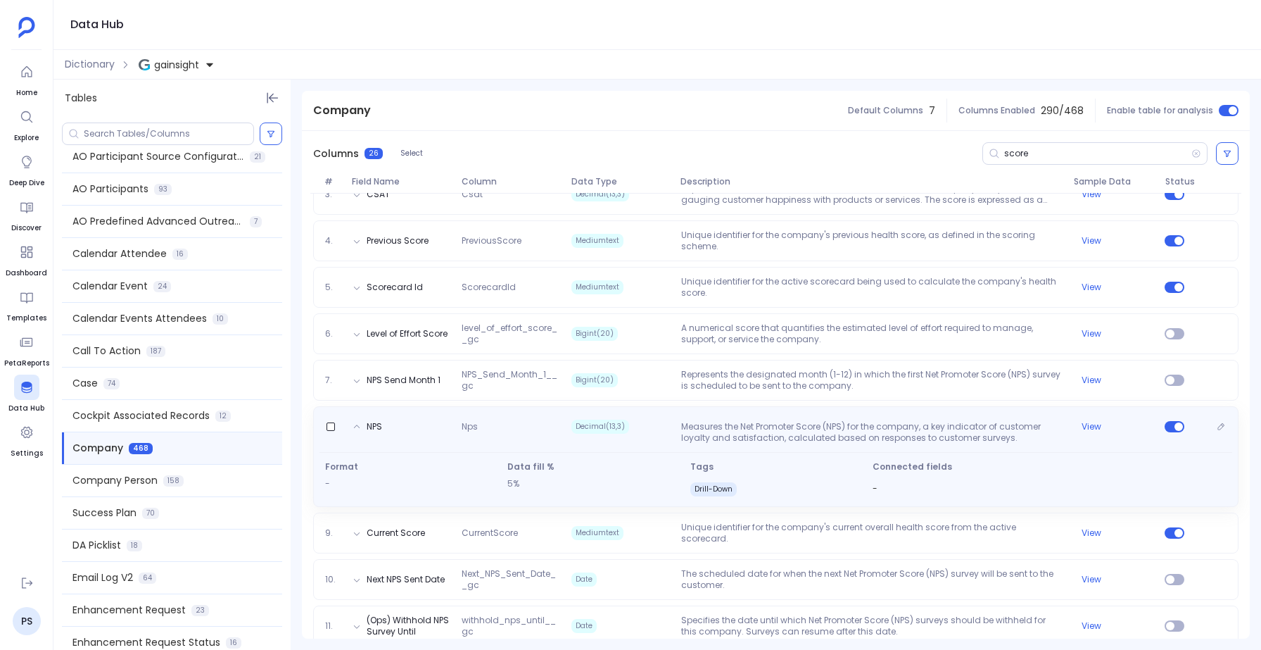
click at [749, 418] on div "NPS Nps Decimal(13,3) Measures the Net Promoter Score (NPS) for the company, a …" at bounding box center [775, 429] width 913 height 28
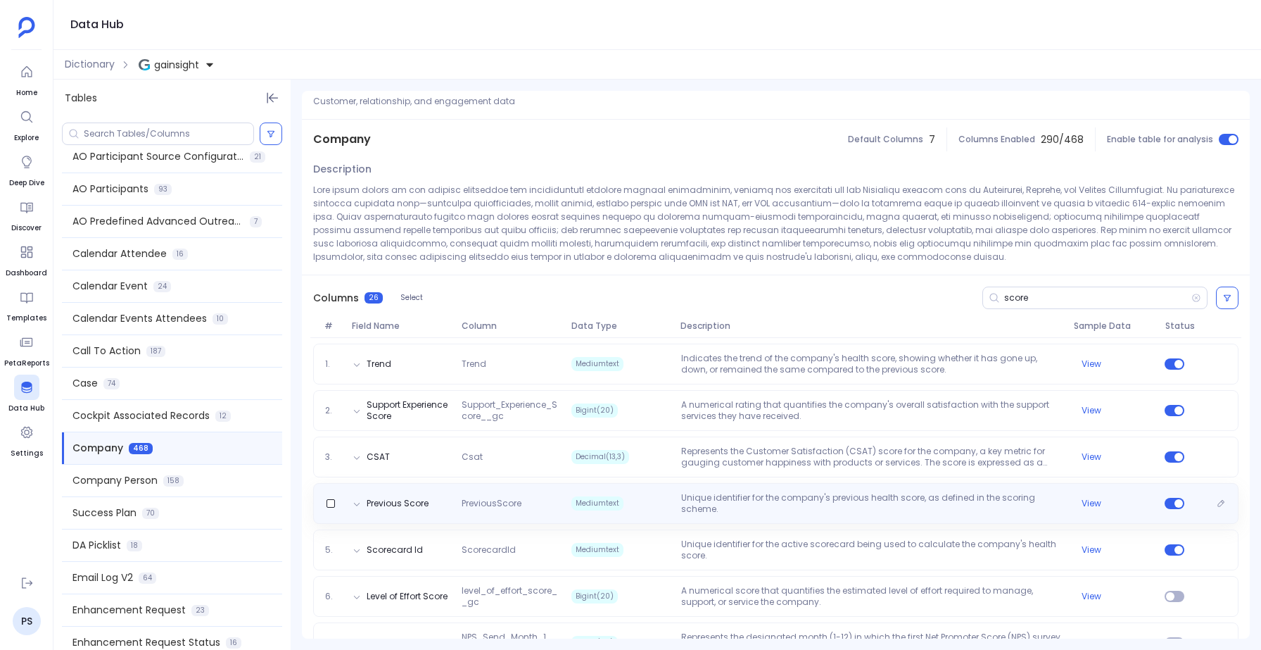
scroll to position [56, 0]
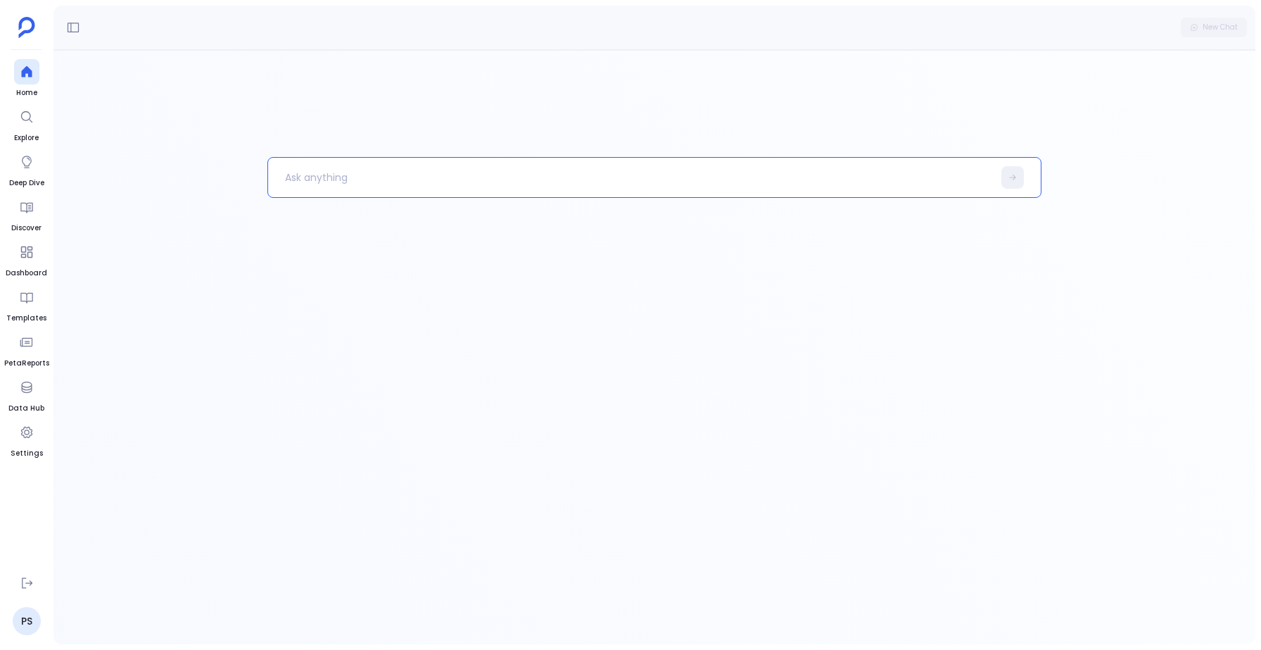
click at [310, 174] on p at bounding box center [630, 177] width 725 height 37
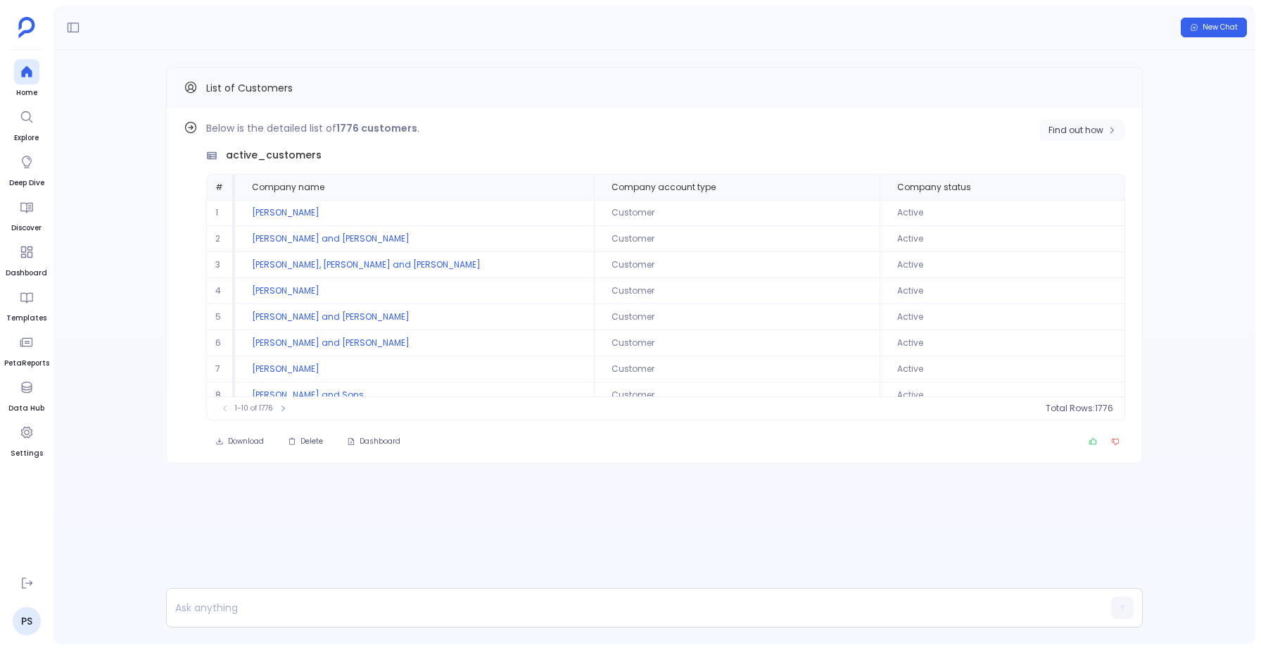
click at [1066, 120] on button "Find out how" at bounding box center [1082, 130] width 86 height 21
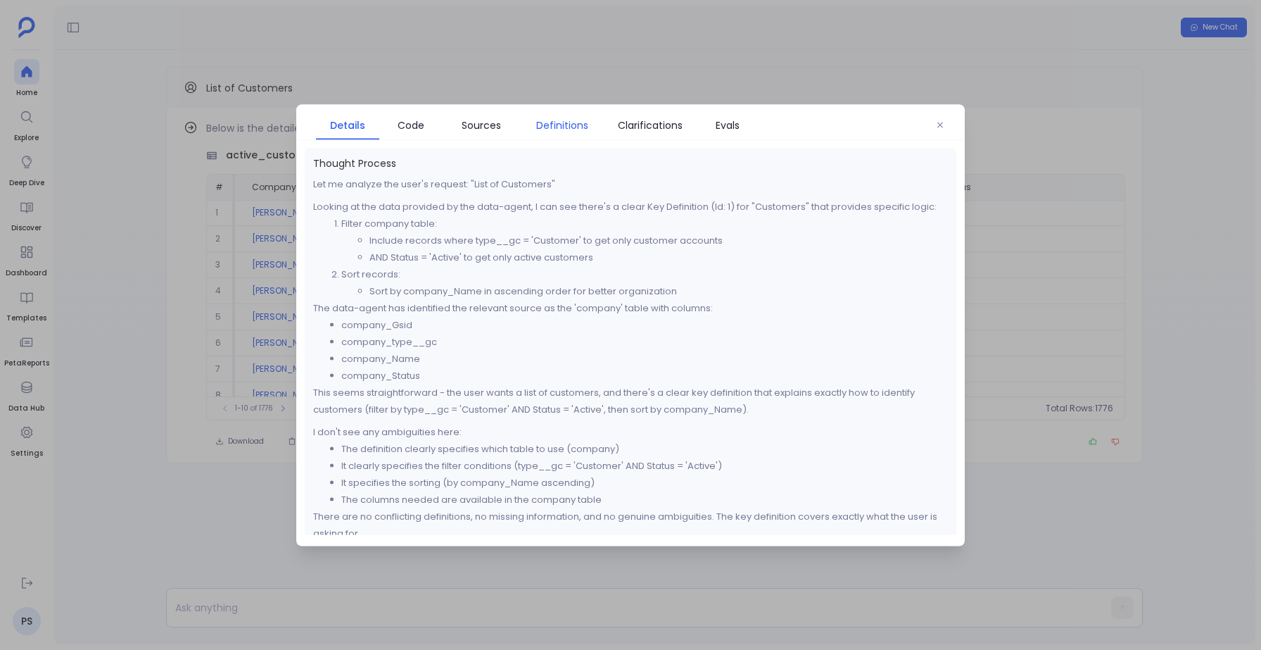
click at [569, 120] on span "Definitions" at bounding box center [562, 124] width 52 height 15
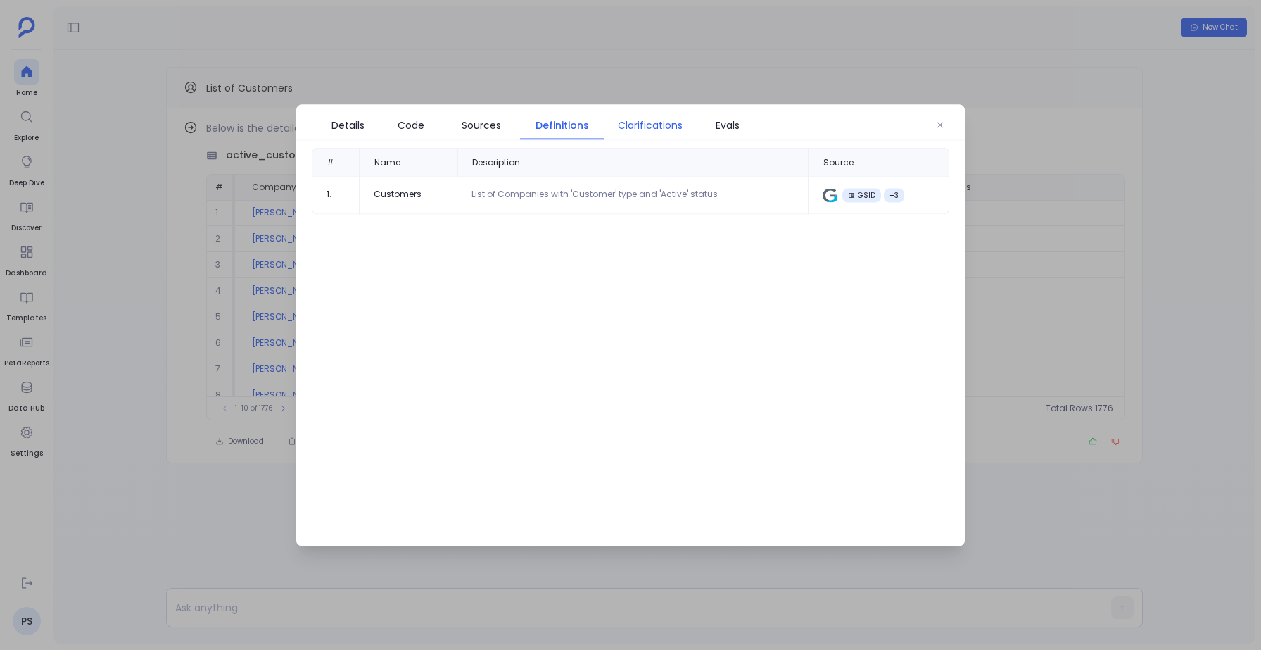
click at [641, 113] on link "Clarifications" at bounding box center [649, 125] width 91 height 30
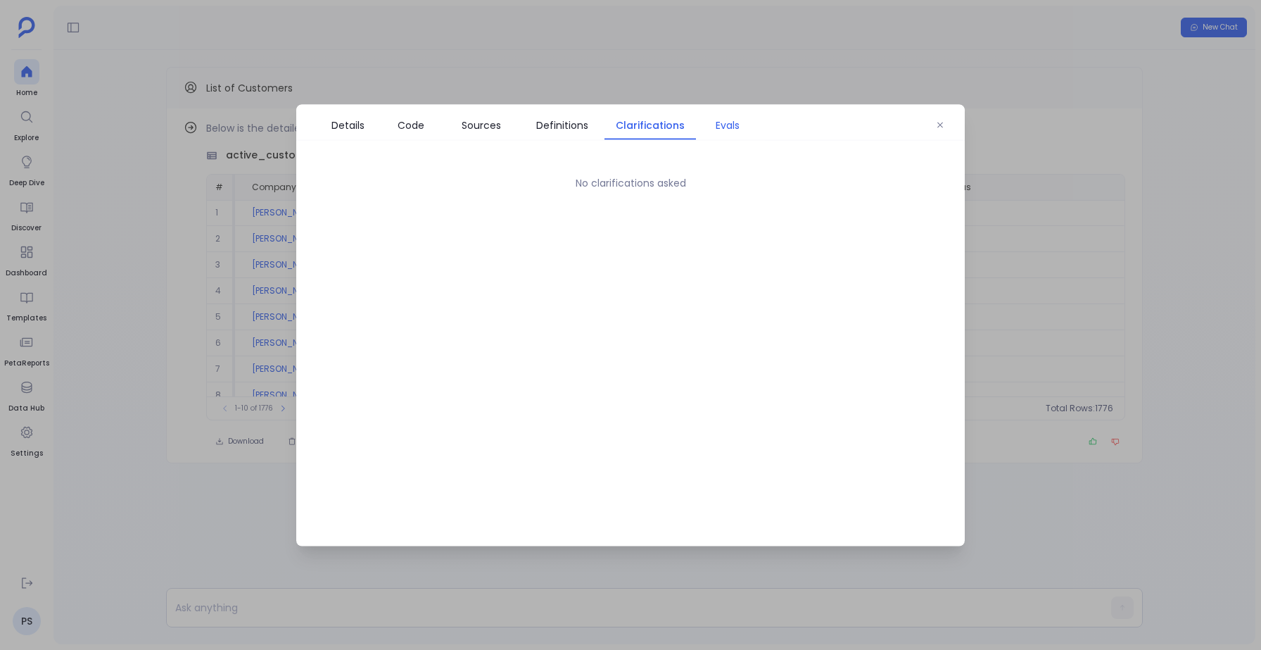
click at [735, 117] on span "Evals" at bounding box center [728, 124] width 24 height 15
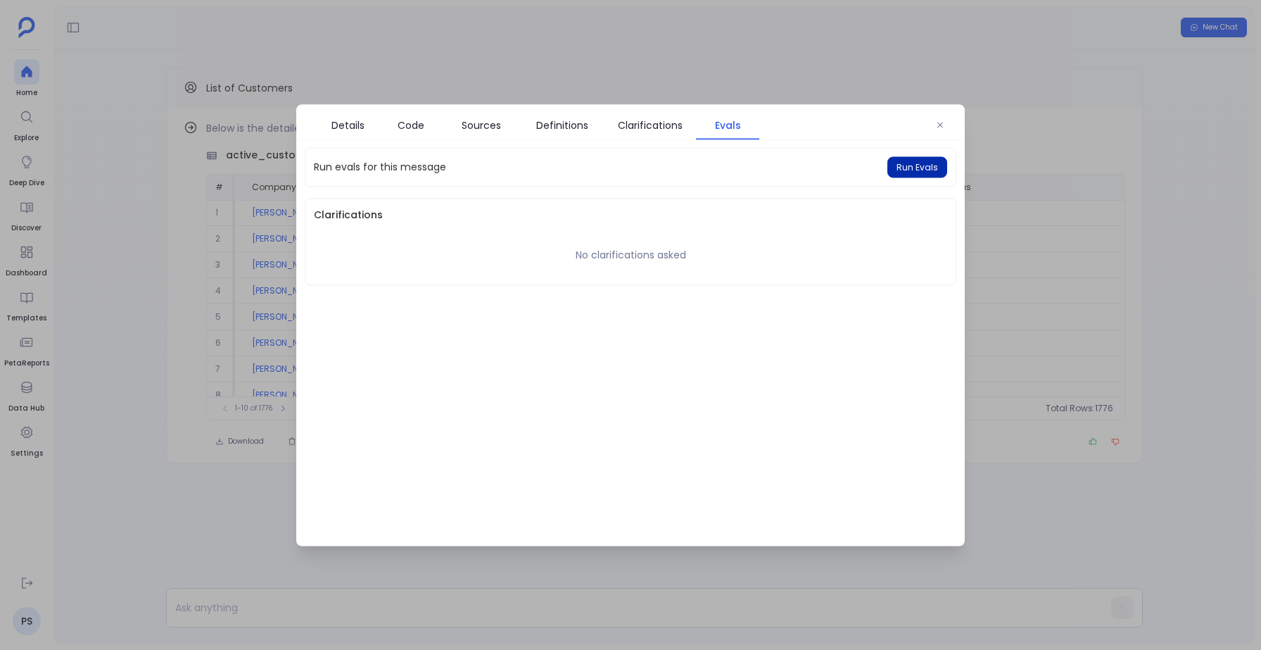
click at [910, 168] on span "Run Evals" at bounding box center [918, 166] width 42 height 11
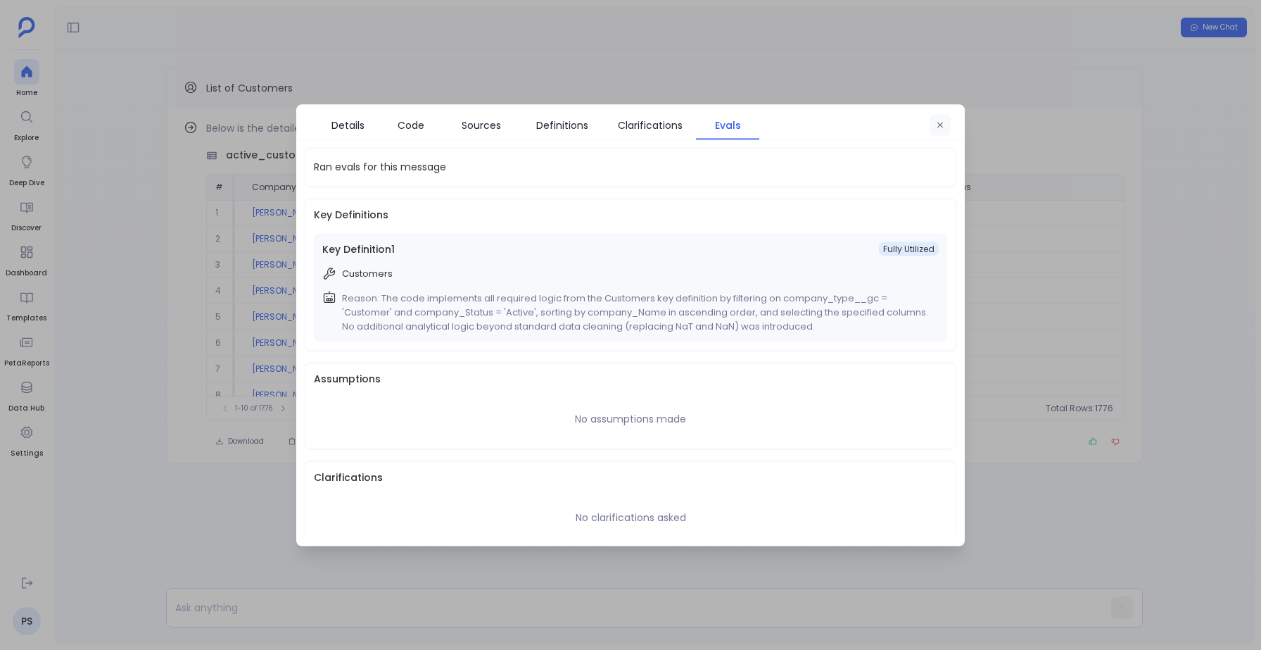
click at [941, 121] on icon "button" at bounding box center [940, 124] width 8 height 8
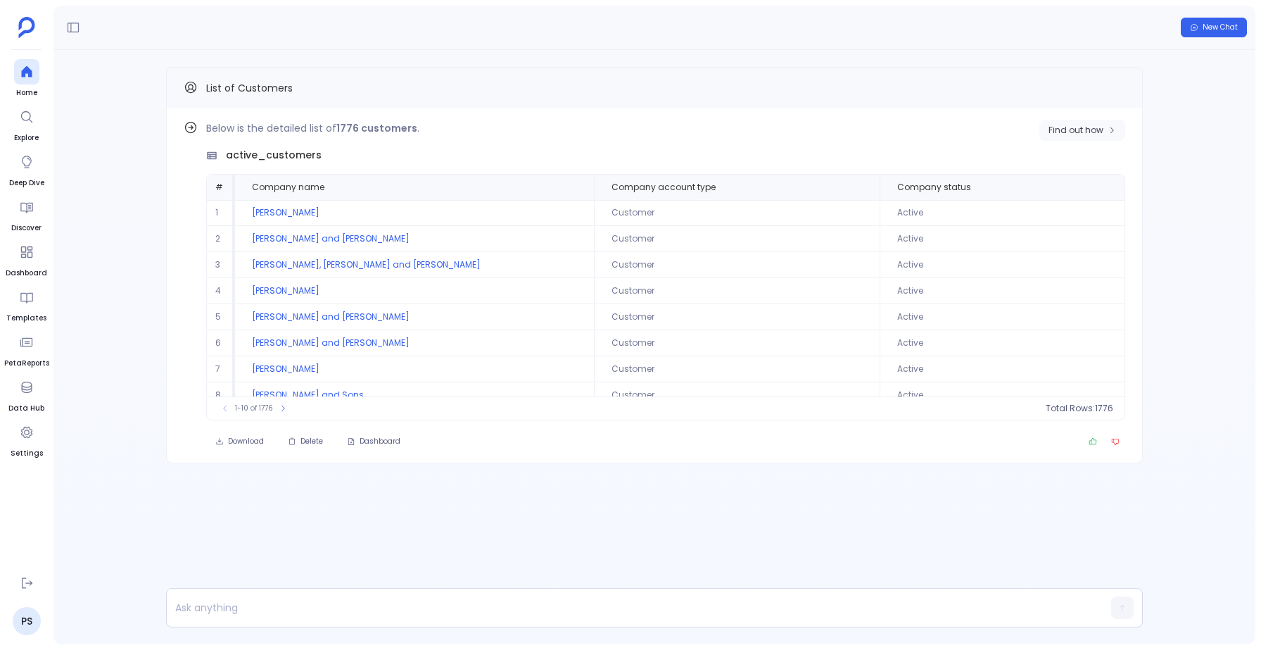
click at [1074, 126] on span "Find out how" at bounding box center [1076, 130] width 55 height 11
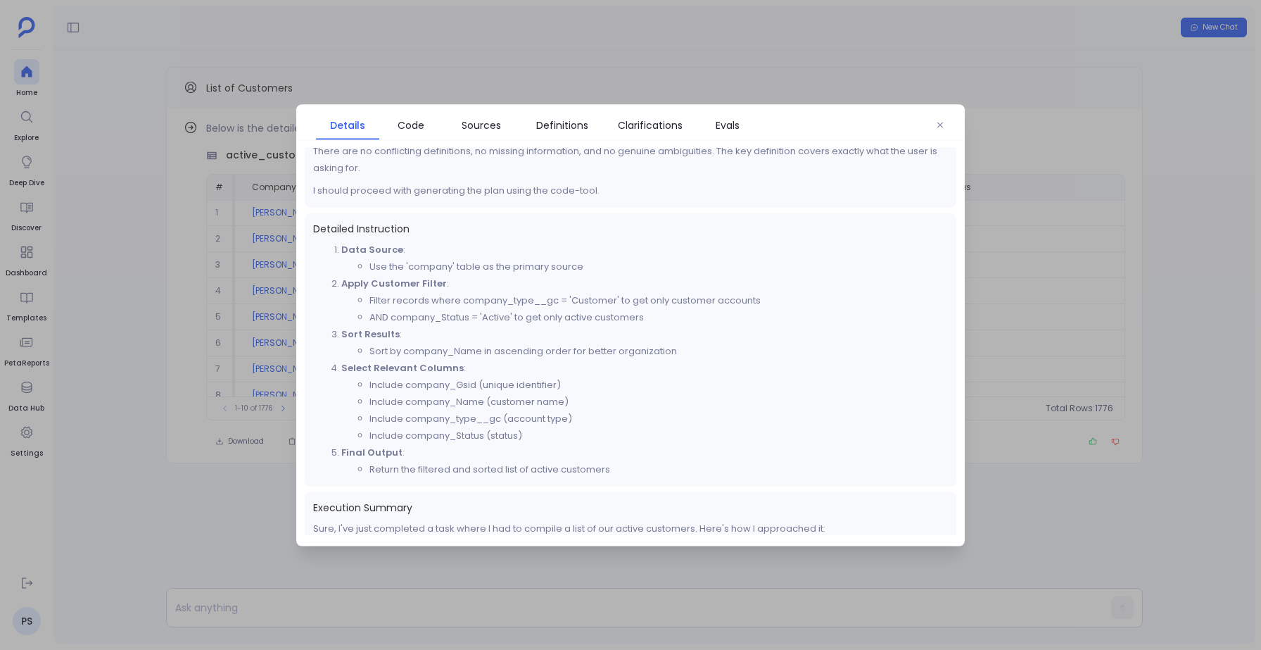
scroll to position [367, 0]
click at [949, 121] on button "button" at bounding box center [940, 124] width 21 height 21
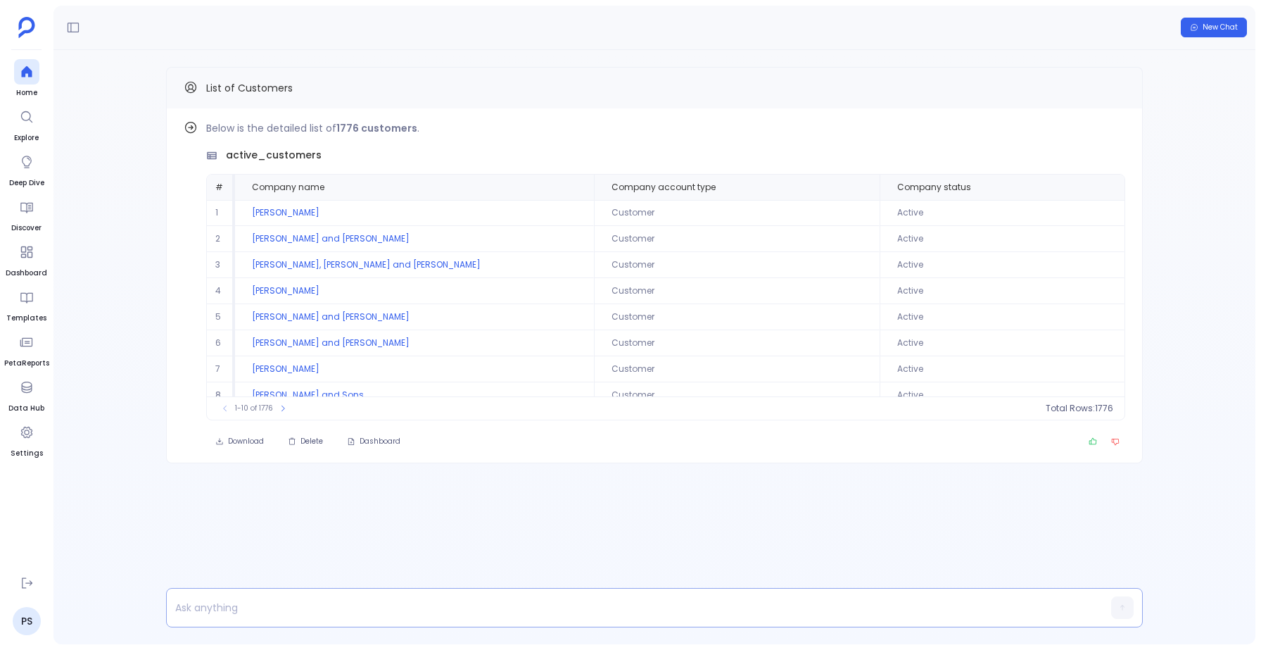
click at [218, 597] on p at bounding box center [627, 607] width 921 height 20
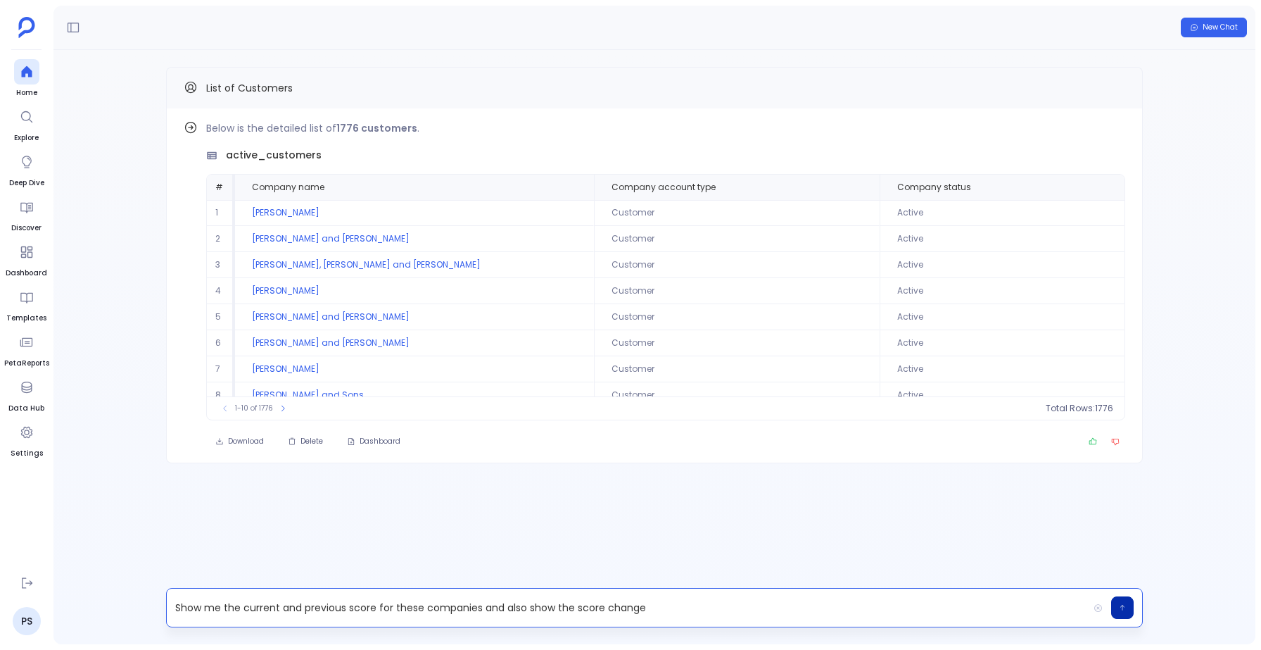
click at [1122, 605] on icon "button" at bounding box center [1122, 607] width 4 height 6
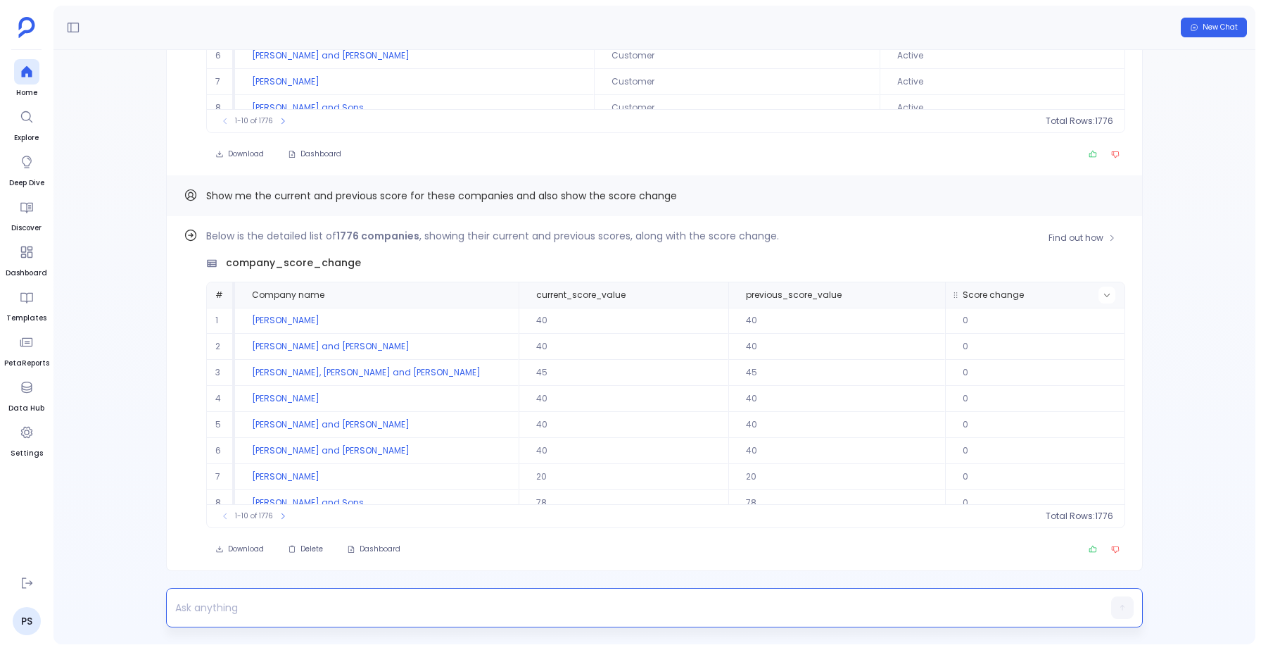
click at [1102, 290] on button at bounding box center [1107, 294] width 17 height 17
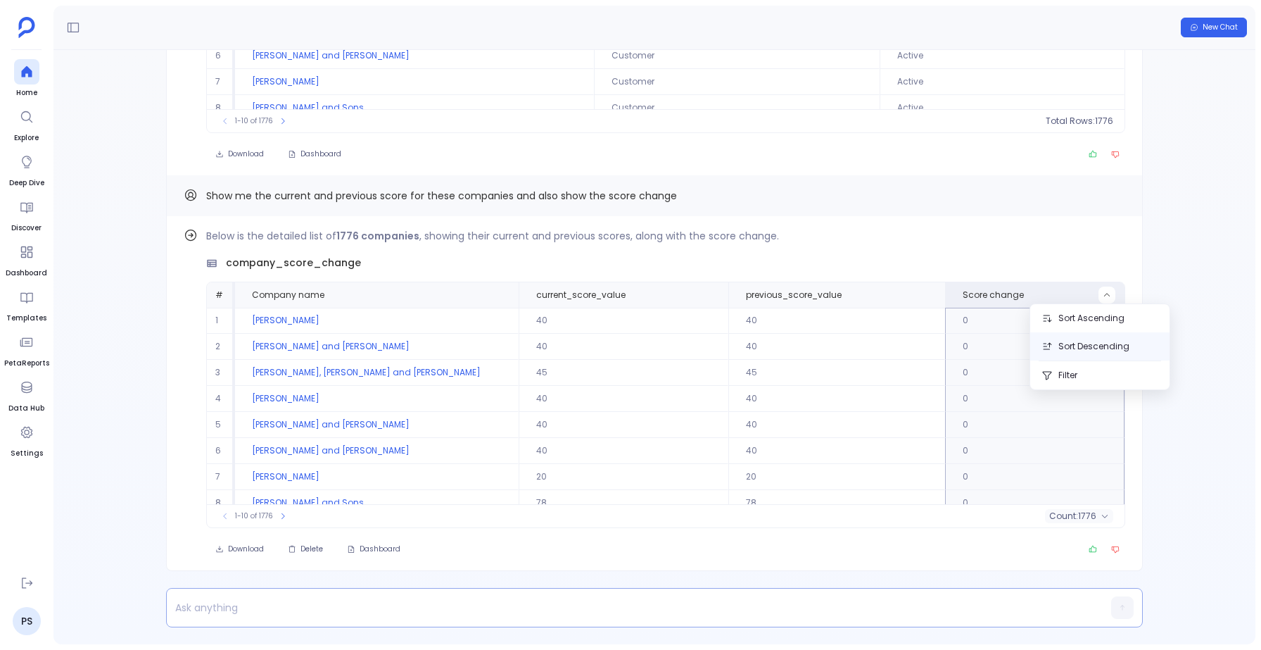
click at [1075, 346] on button "Sort Descending" at bounding box center [1099, 346] width 139 height 28
click at [1061, 238] on span "Find out how" at bounding box center [1076, 237] width 55 height 11
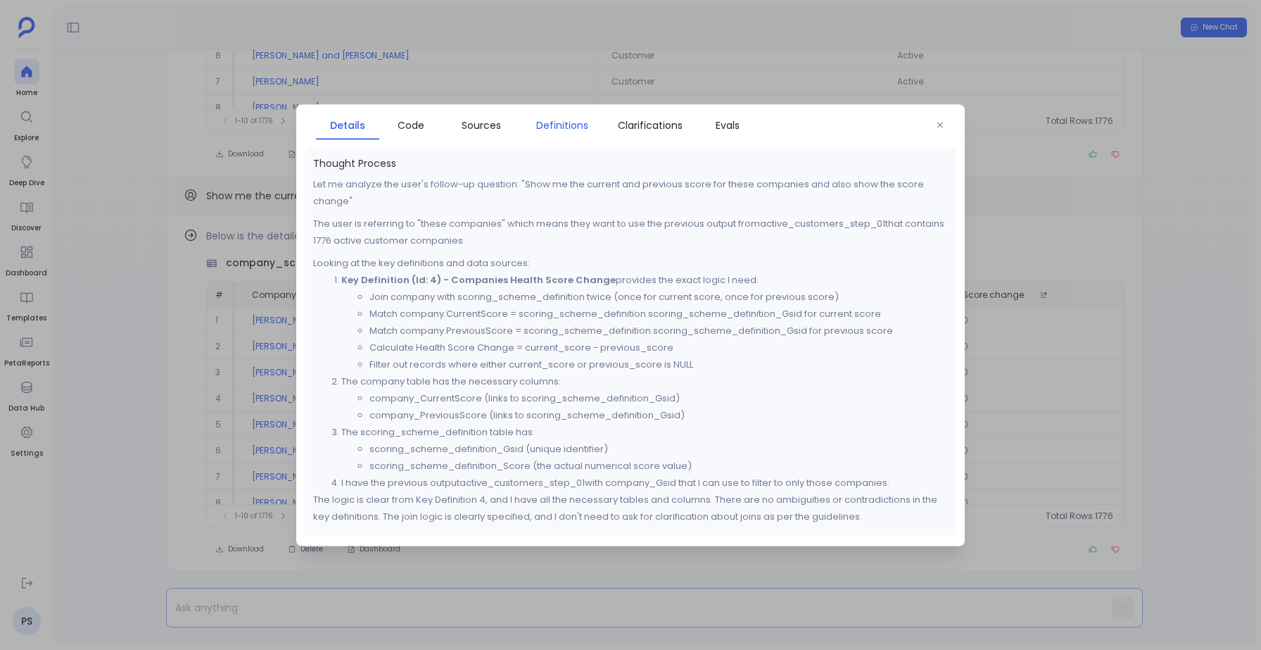
click at [566, 127] on span "Definitions" at bounding box center [562, 124] width 52 height 15
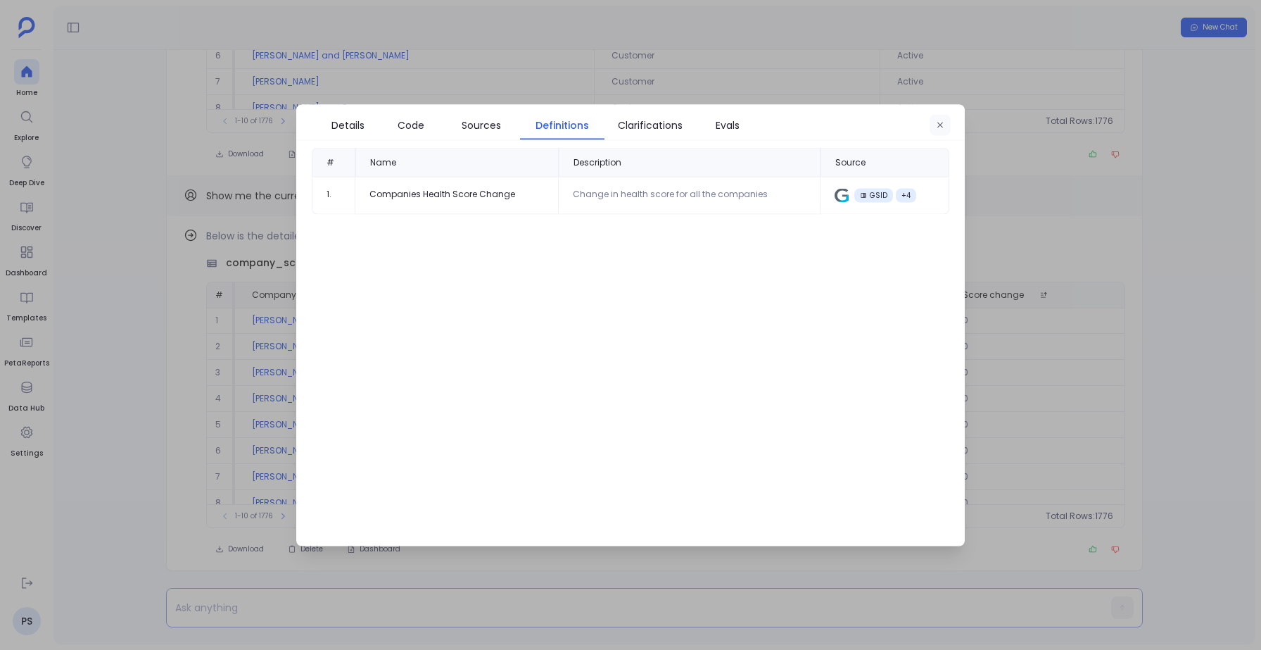
click at [940, 121] on icon "button" at bounding box center [940, 124] width 8 height 8
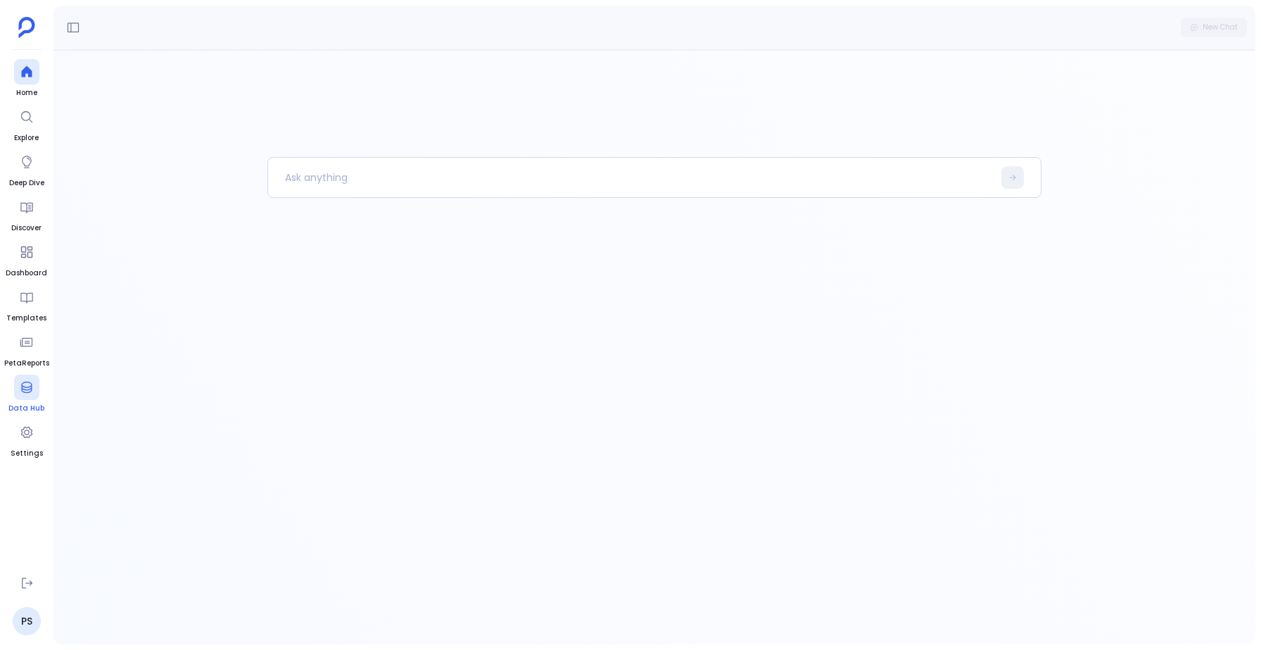
click at [30, 384] on icon at bounding box center [27, 387] width 14 height 14
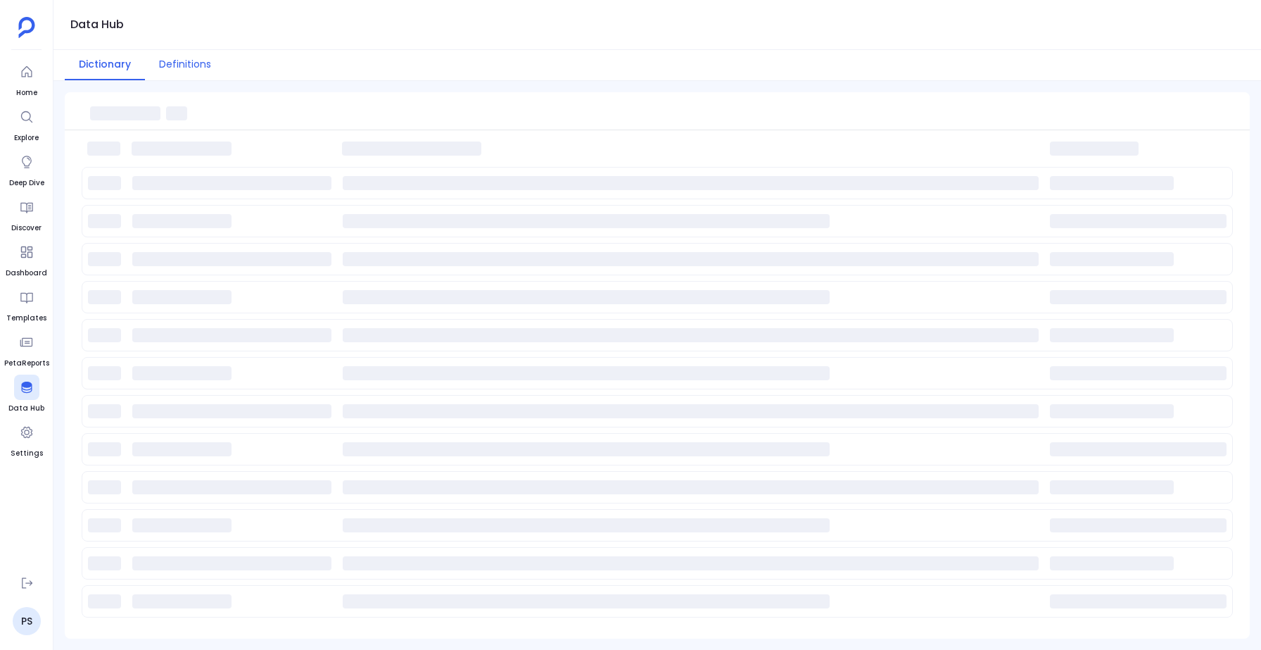
click at [169, 58] on button "Definitions" at bounding box center [185, 65] width 80 height 30
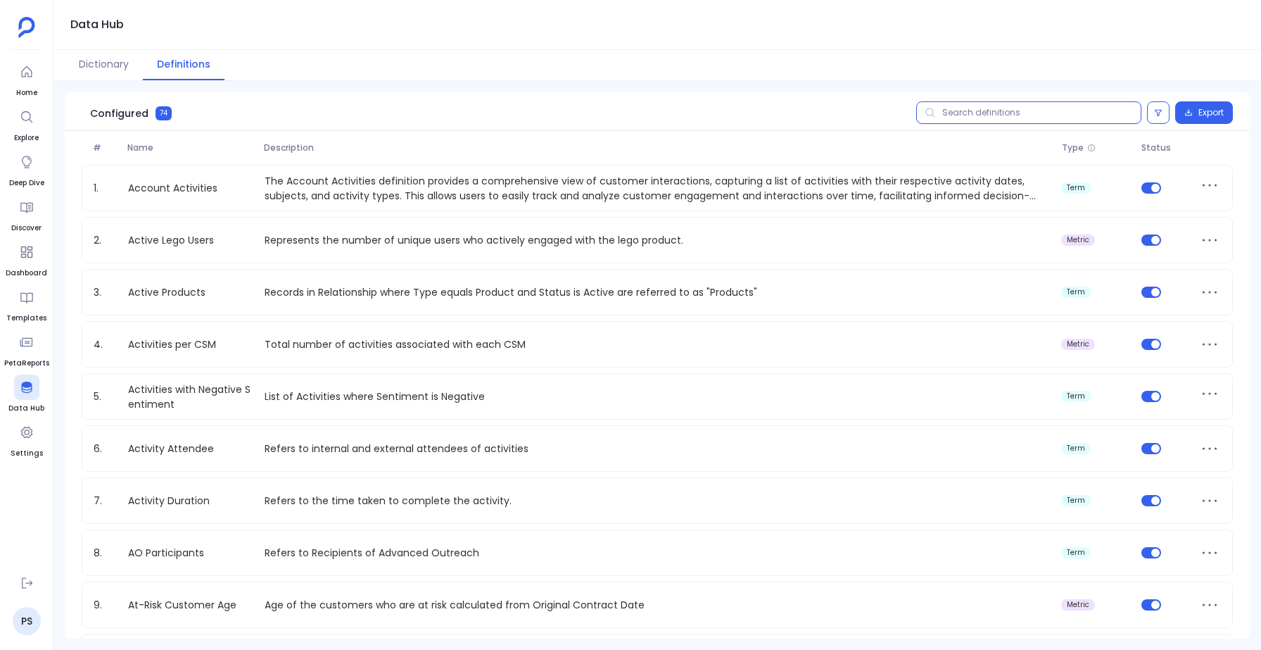
click at [968, 107] on input "text" at bounding box center [1028, 112] width 225 height 23
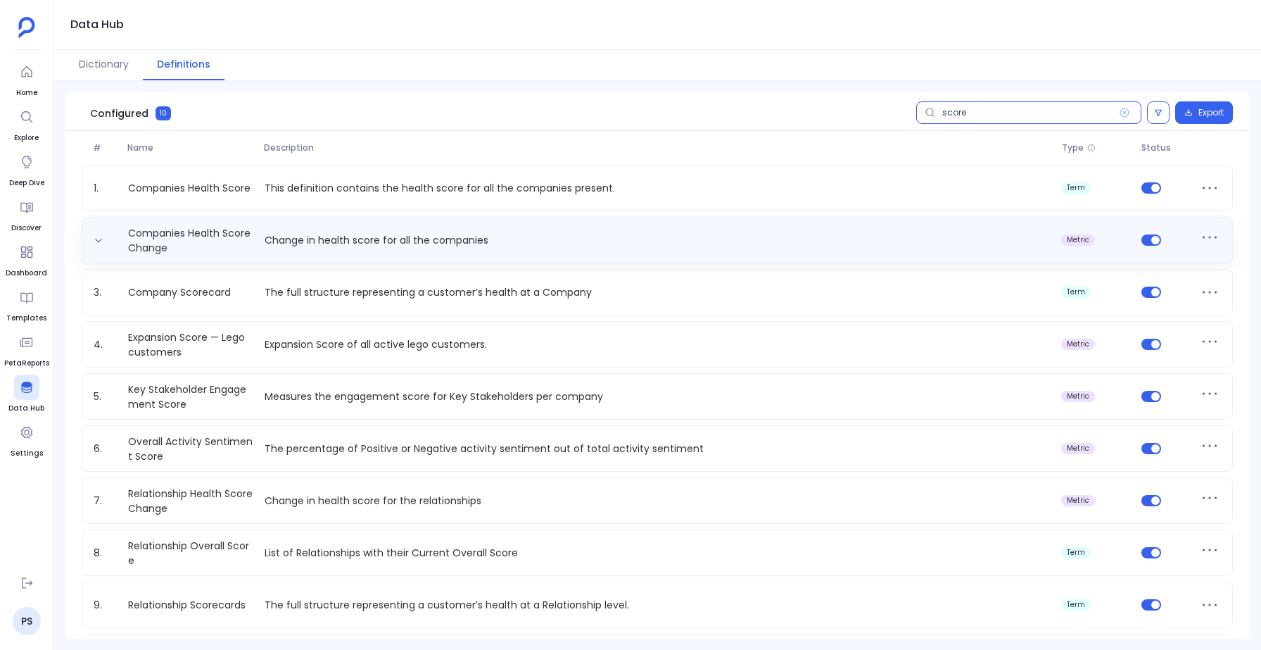
type input "score"
click at [475, 226] on div "Companies Health Score Change Change in health score for all the companies metr…" at bounding box center [657, 240] width 1139 height 28
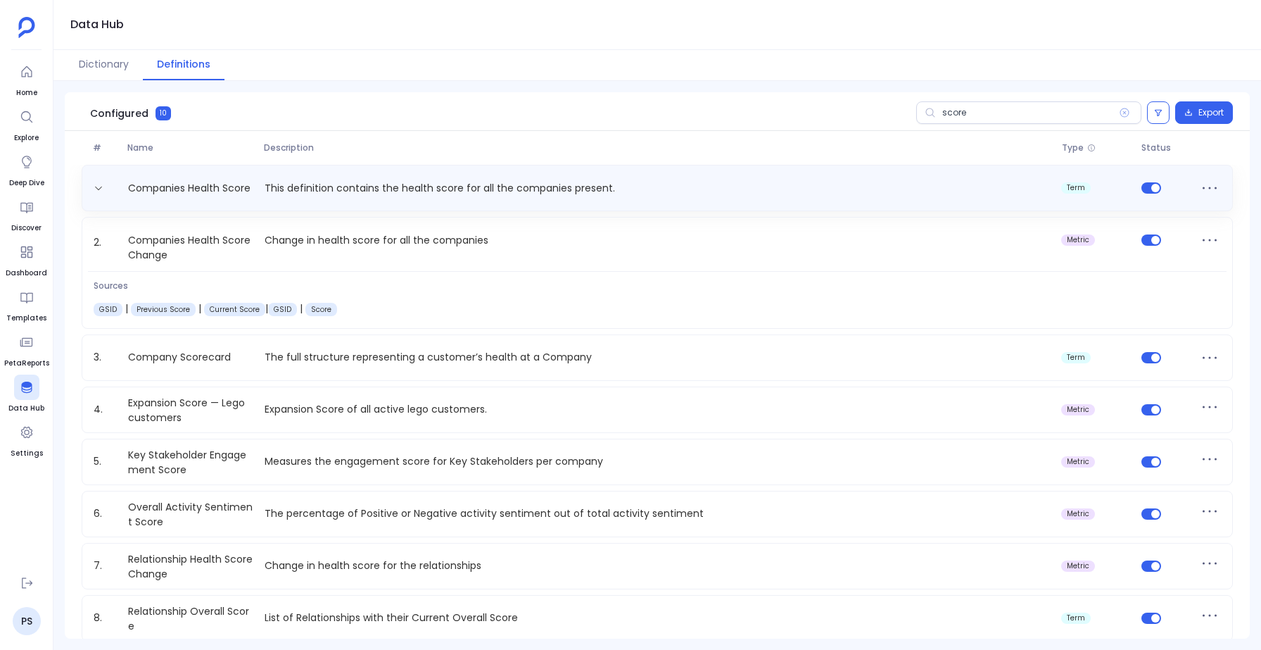
click at [373, 189] on p "This definition contains the health score for all the companies present." at bounding box center [657, 188] width 797 height 15
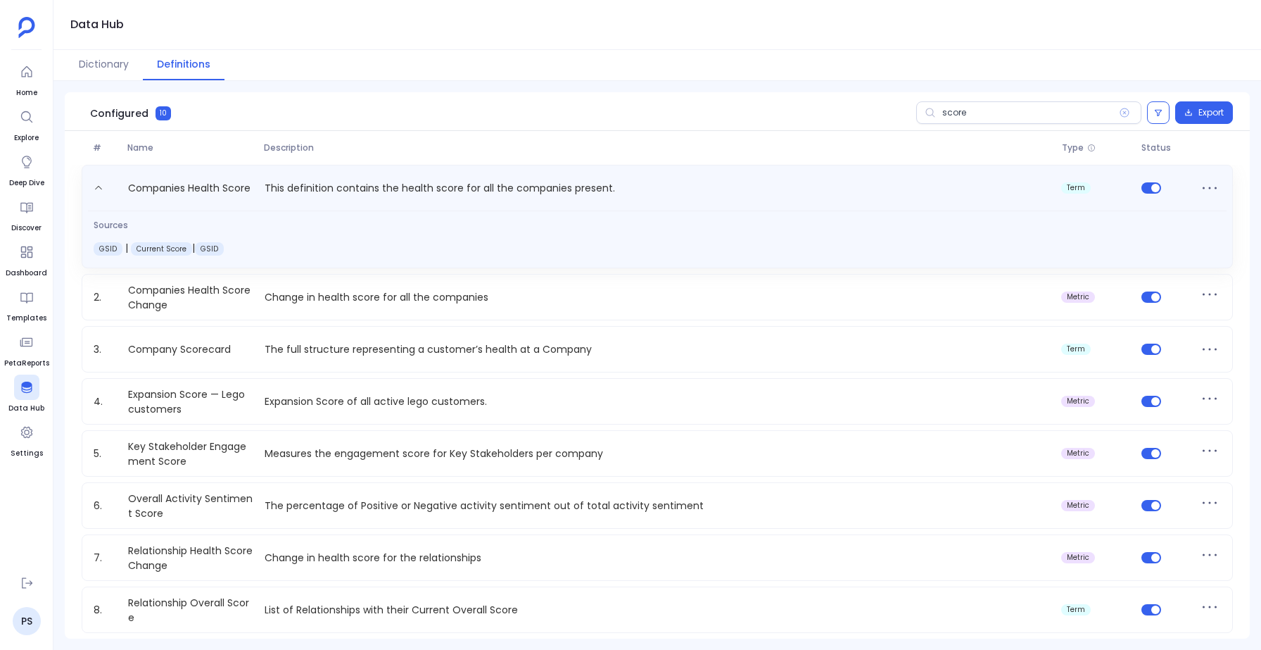
click at [373, 189] on p "This definition contains the health score for all the companies present." at bounding box center [657, 190] width 797 height 23
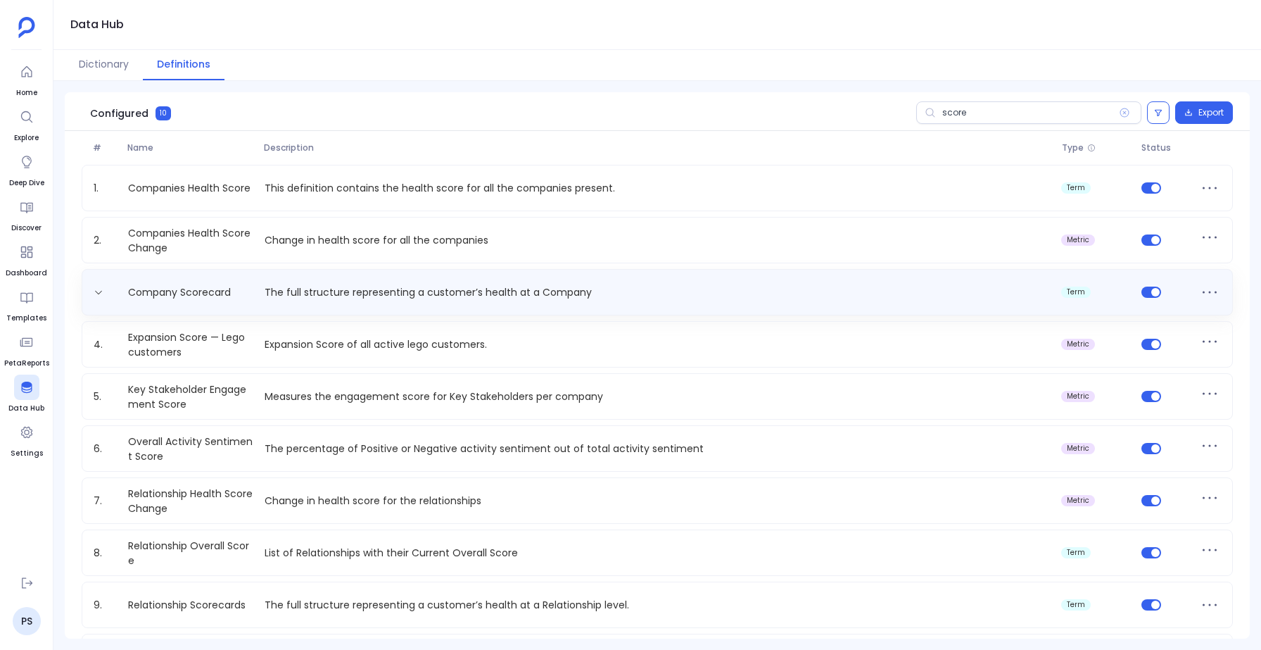
click at [391, 274] on div "Company Scorecard The full structure representing a customer’s health at a Comp…" at bounding box center [657, 292] width 1151 height 46
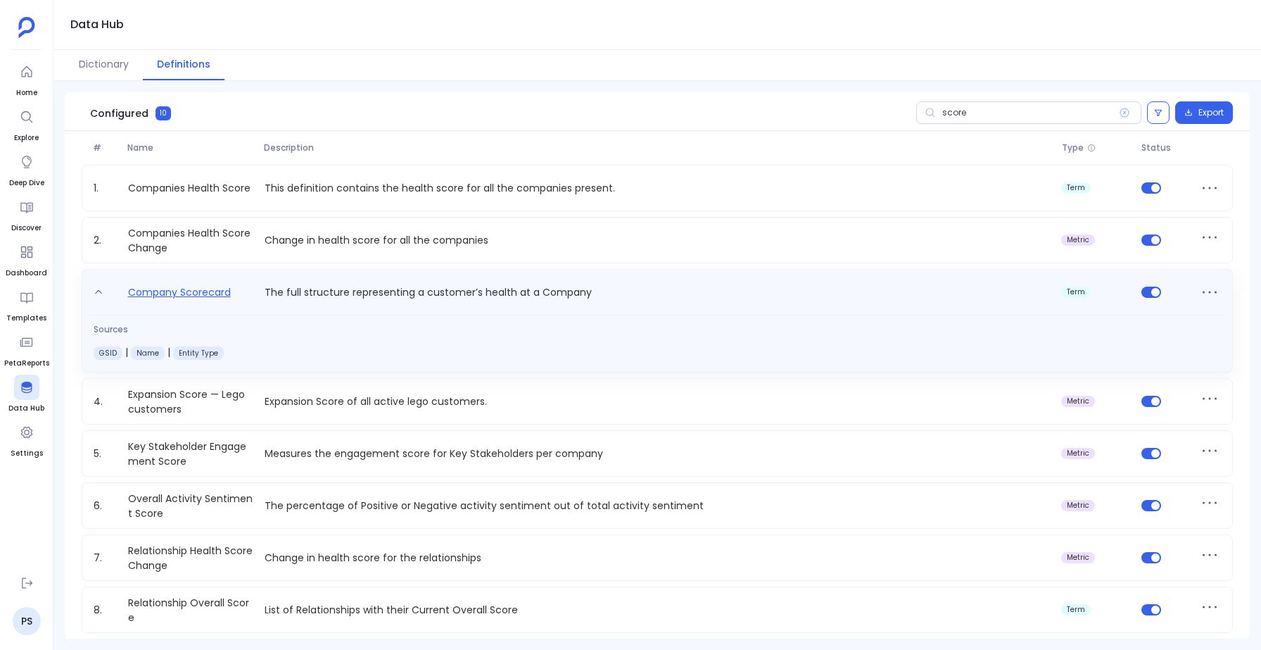
click at [223, 284] on link "Company Scorecard" at bounding box center [179, 295] width 114 height 23
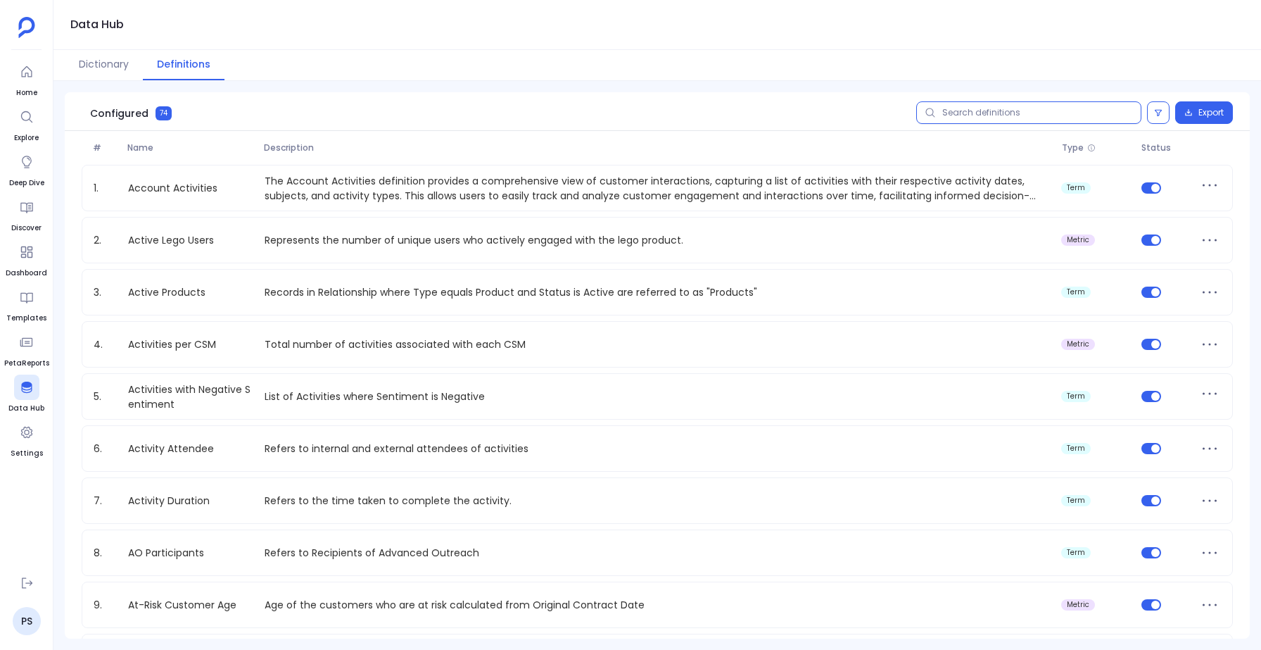
click at [961, 120] on input "text" at bounding box center [1028, 112] width 225 height 23
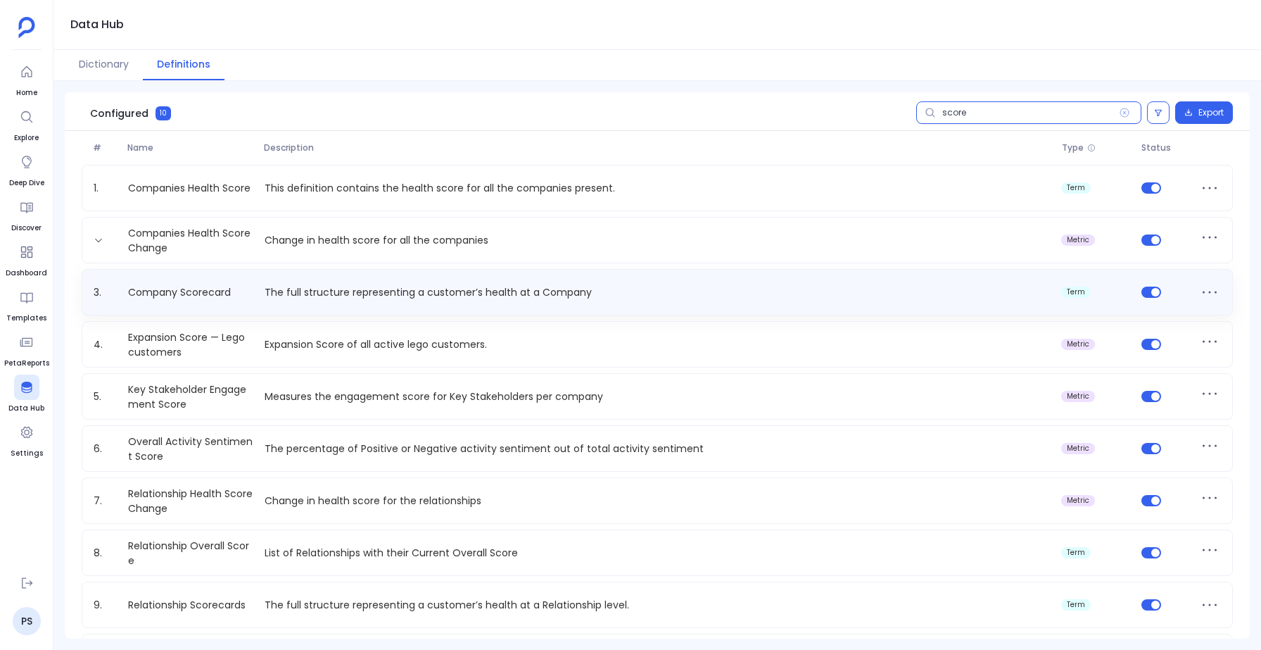
type input "score"
click at [355, 281] on div "Company Scorecard The full structure representing a customer’s health at a Comp…" at bounding box center [657, 292] width 1139 height 23
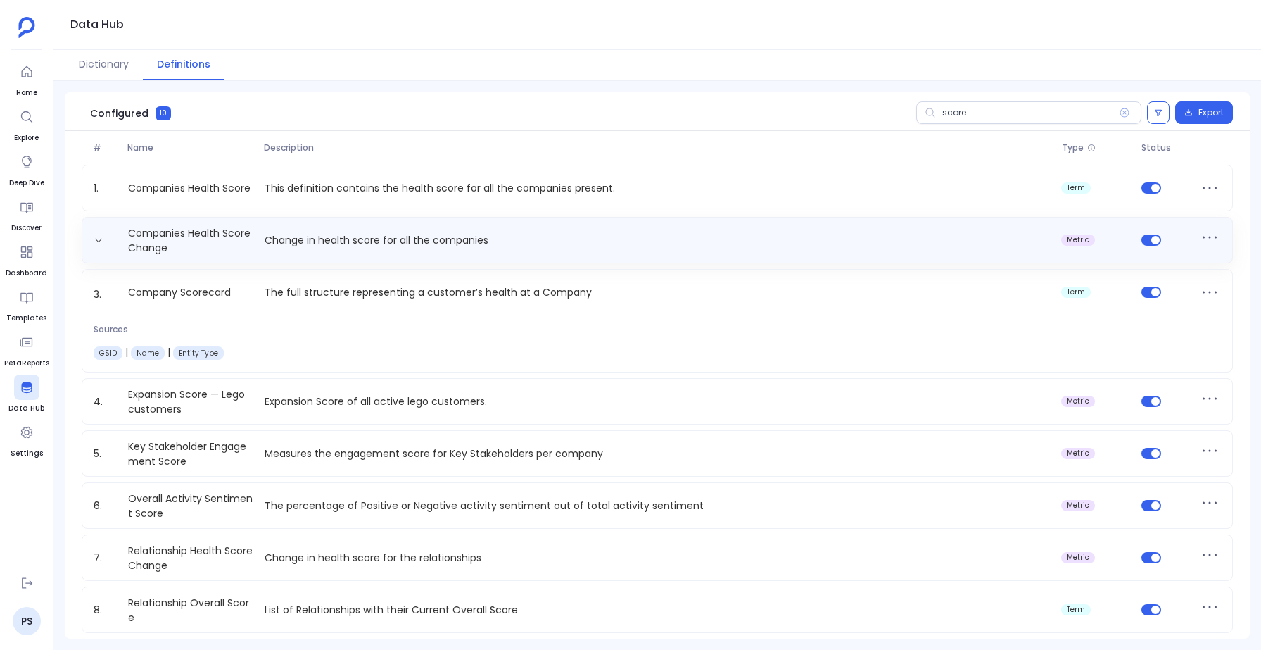
click at [355, 250] on div "Companies Health Score Change Change in health score for all the companies metr…" at bounding box center [657, 240] width 1139 height 28
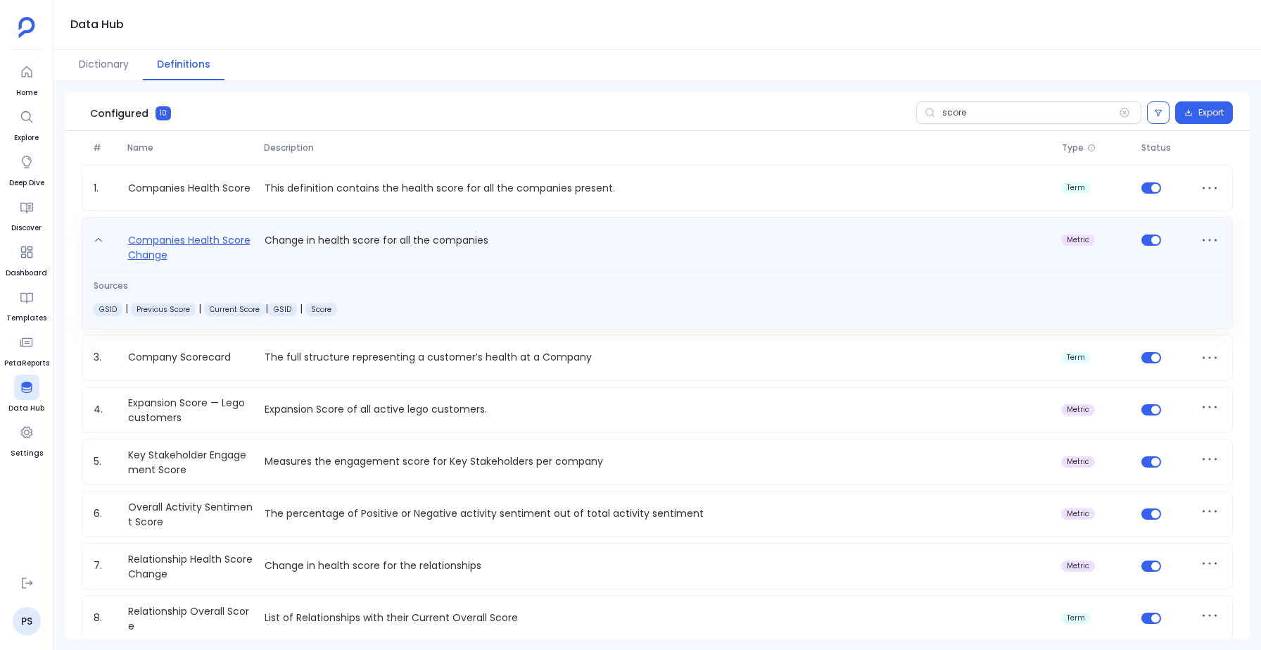
click at [201, 237] on link "Companies Health Score Change" at bounding box center [190, 247] width 137 height 31
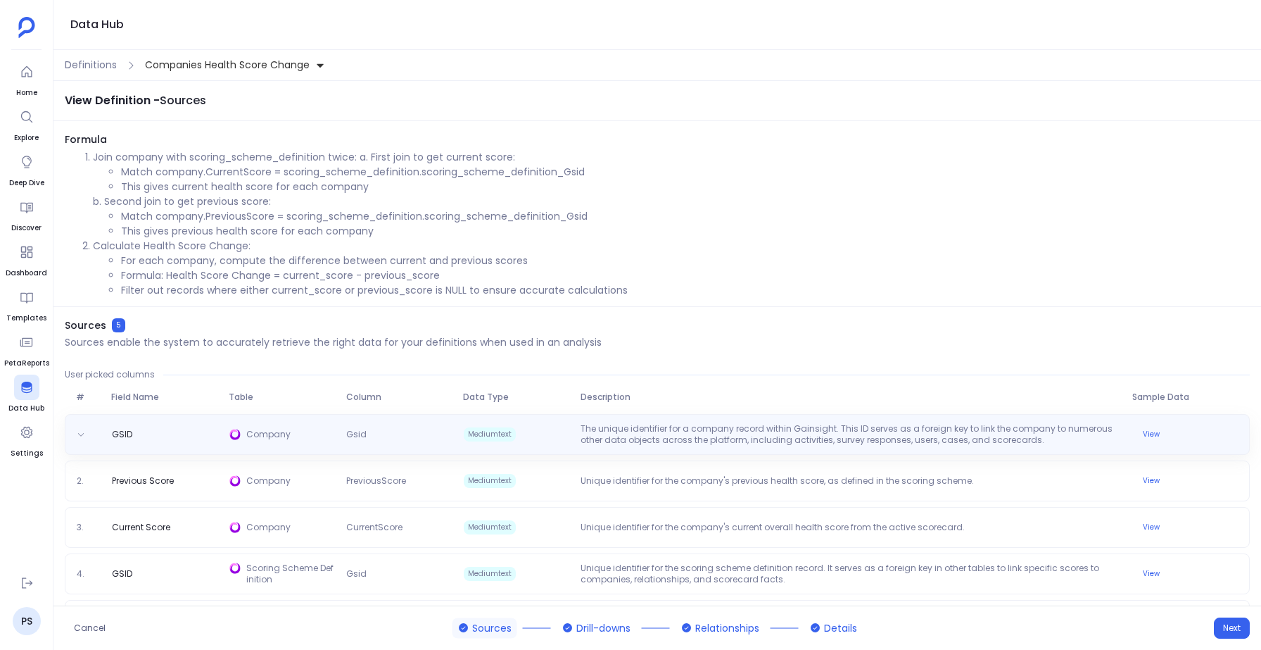
scroll to position [46, 0]
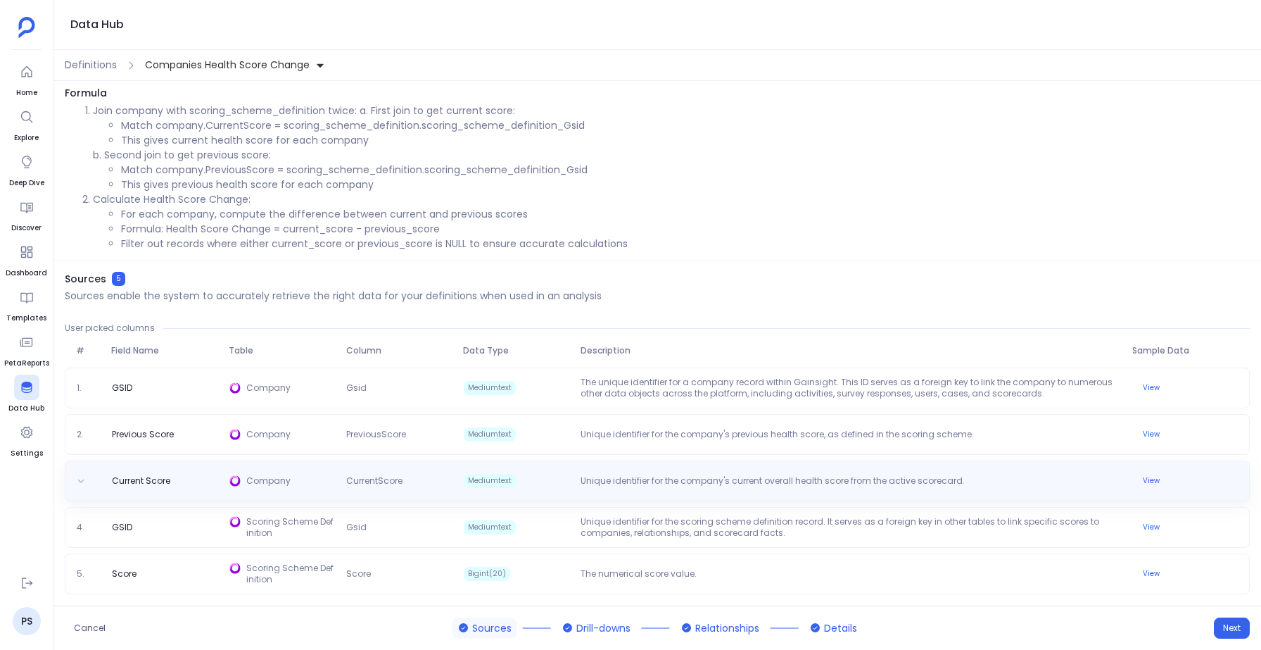
click at [330, 460] on div "Current Score Company CurrentScore Mediumtext Unique identifier for the company…" at bounding box center [657, 480] width 1185 height 41
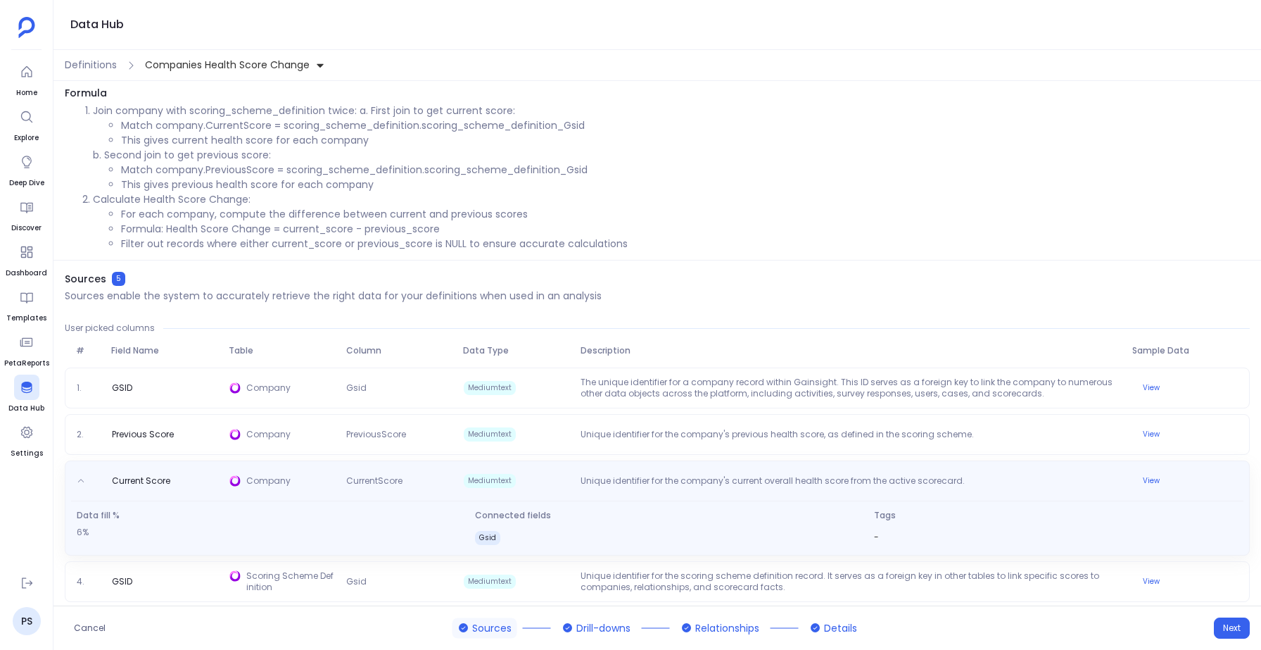
click at [330, 460] on div "Current Score Company CurrentScore Mediumtext Unique identifier for the company…" at bounding box center [657, 507] width 1185 height 95
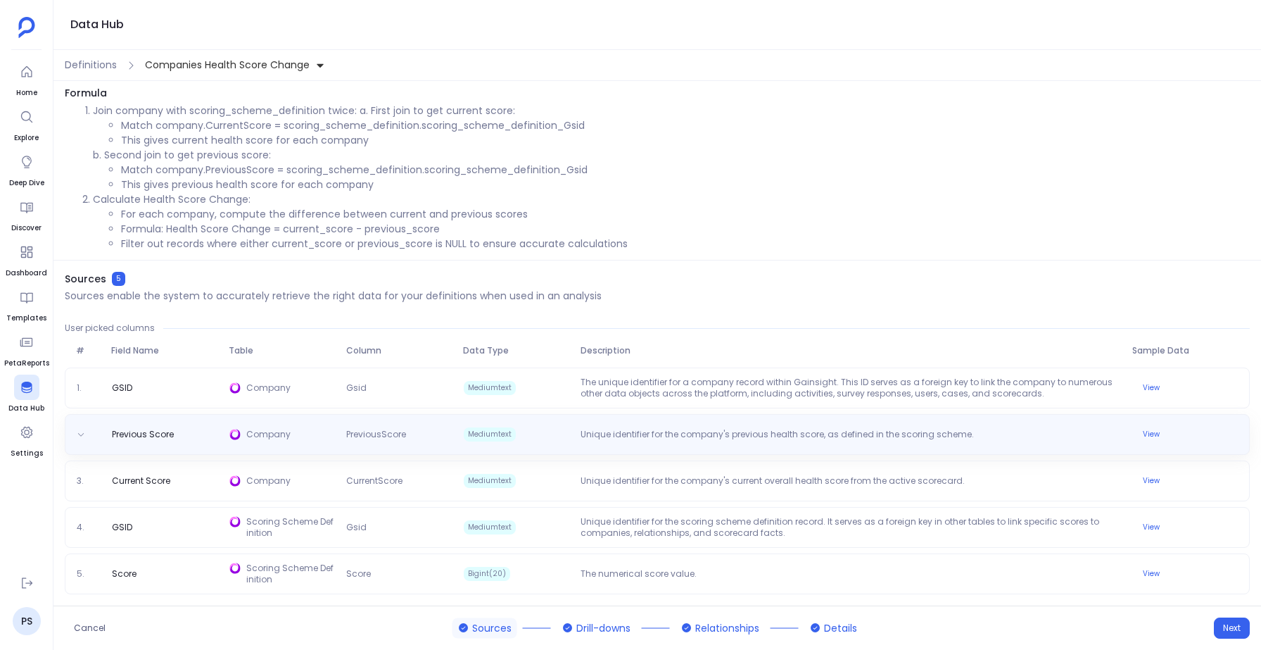
click at [330, 442] on div "Previous Score Company PreviousScore Mediumtext Unique identifier for the compa…" at bounding box center [657, 434] width 1172 height 17
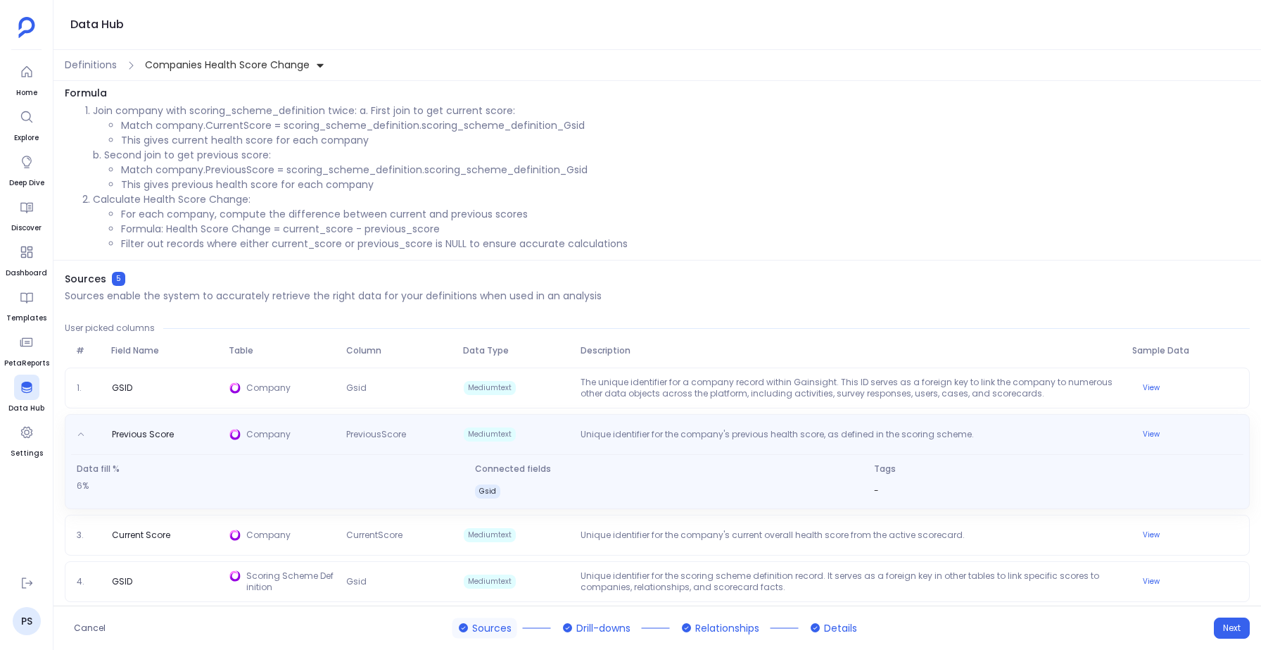
click at [330, 442] on span "Company" at bounding box center [290, 437] width 89 height 17
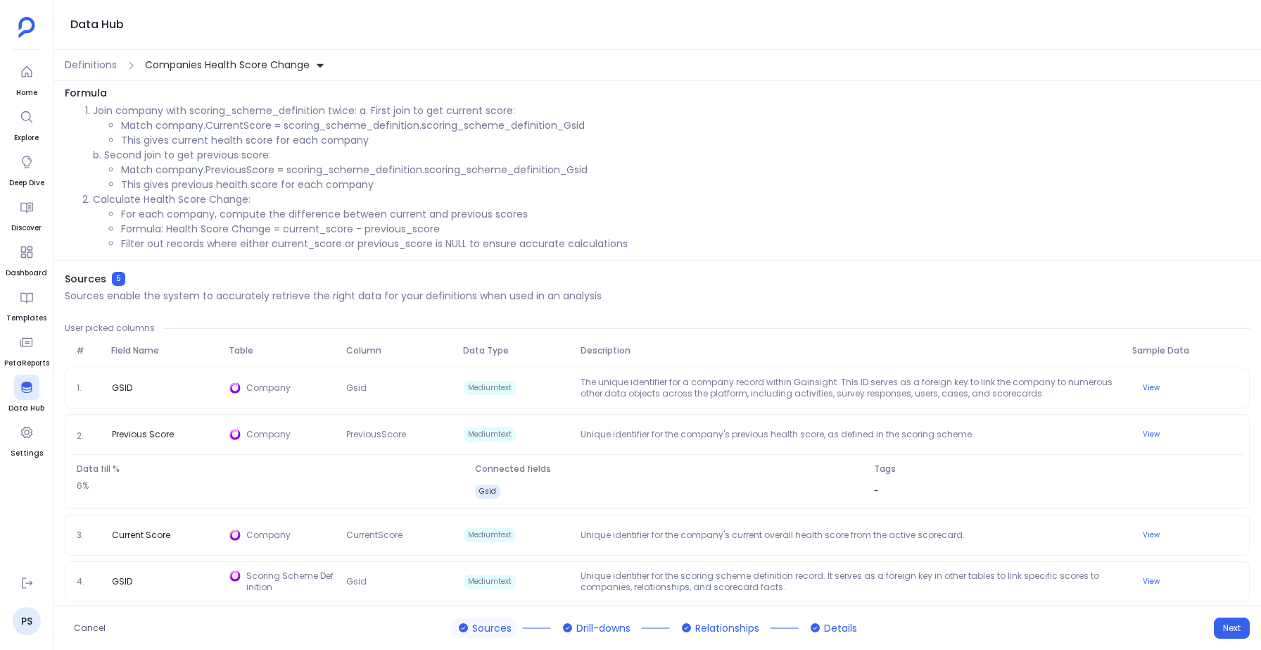
click at [348, 410] on div "1. GSID Company Gsid Mediumtext The unique identifier for a company record with…" at bounding box center [657, 507] width 1185 height 281
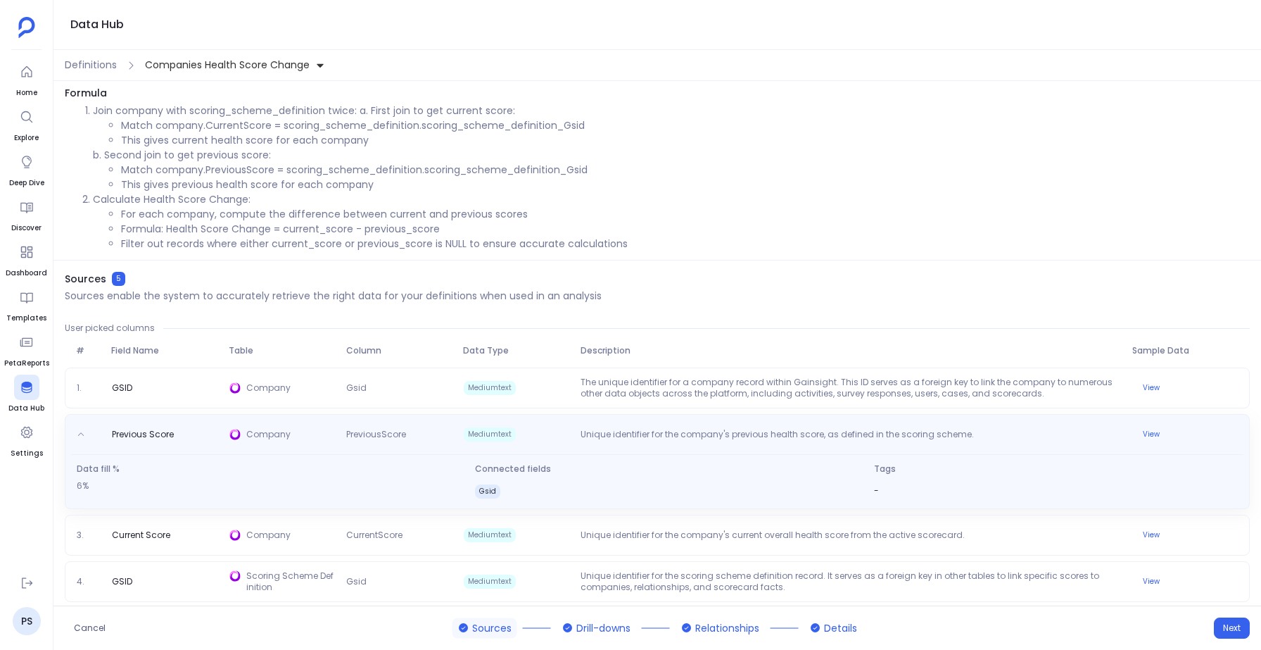
click at [343, 423] on div "Previous Score Company PreviousScore Mediumtext Unique identifier for the compa…" at bounding box center [657, 434] width 1172 height 23
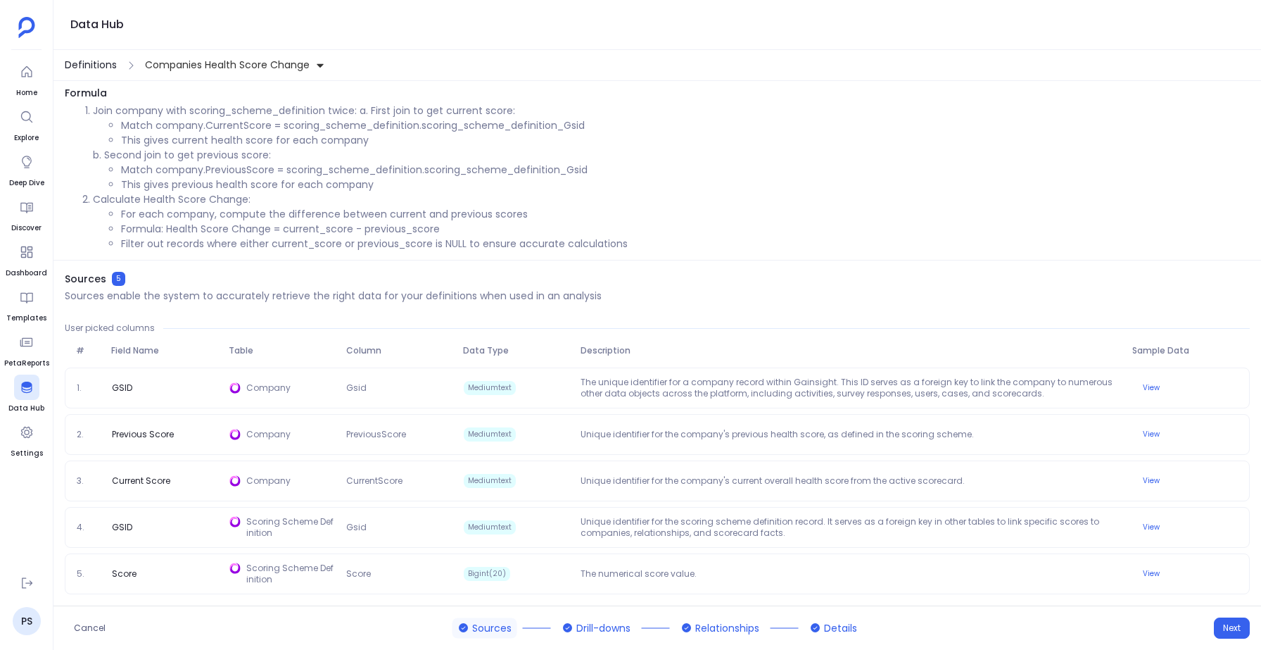
click at [77, 64] on span "Definitions" at bounding box center [91, 65] width 52 height 15
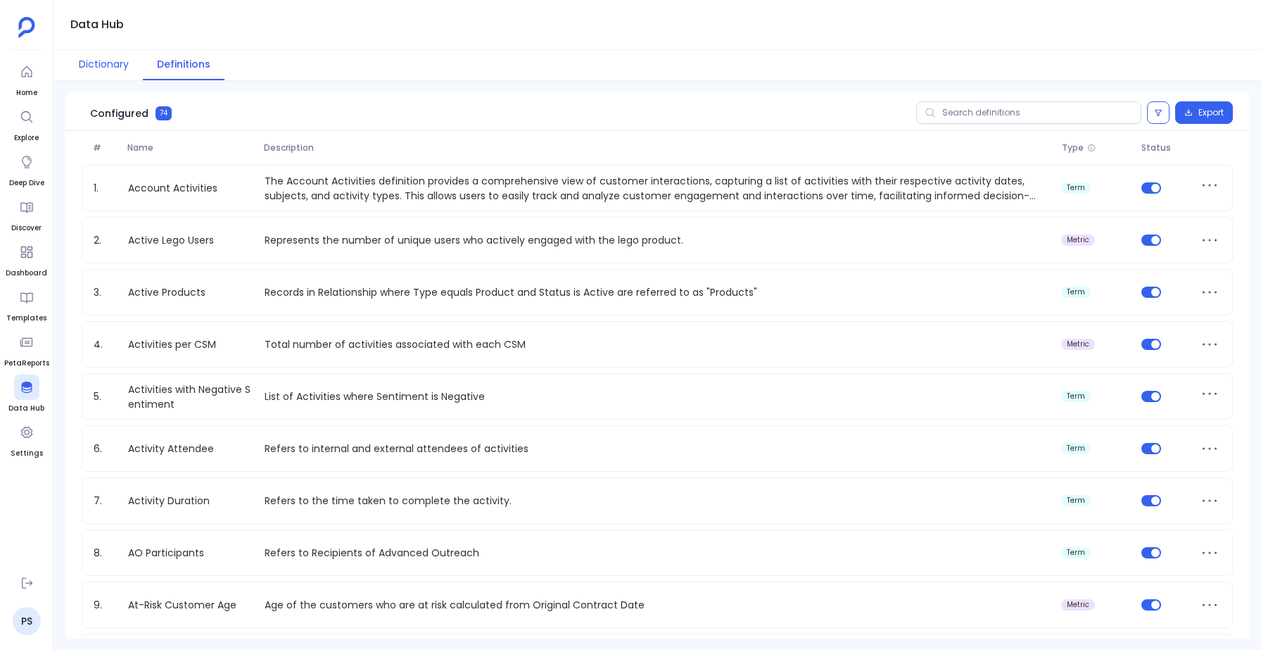
click at [110, 68] on button "Dictionary" at bounding box center [104, 65] width 78 height 30
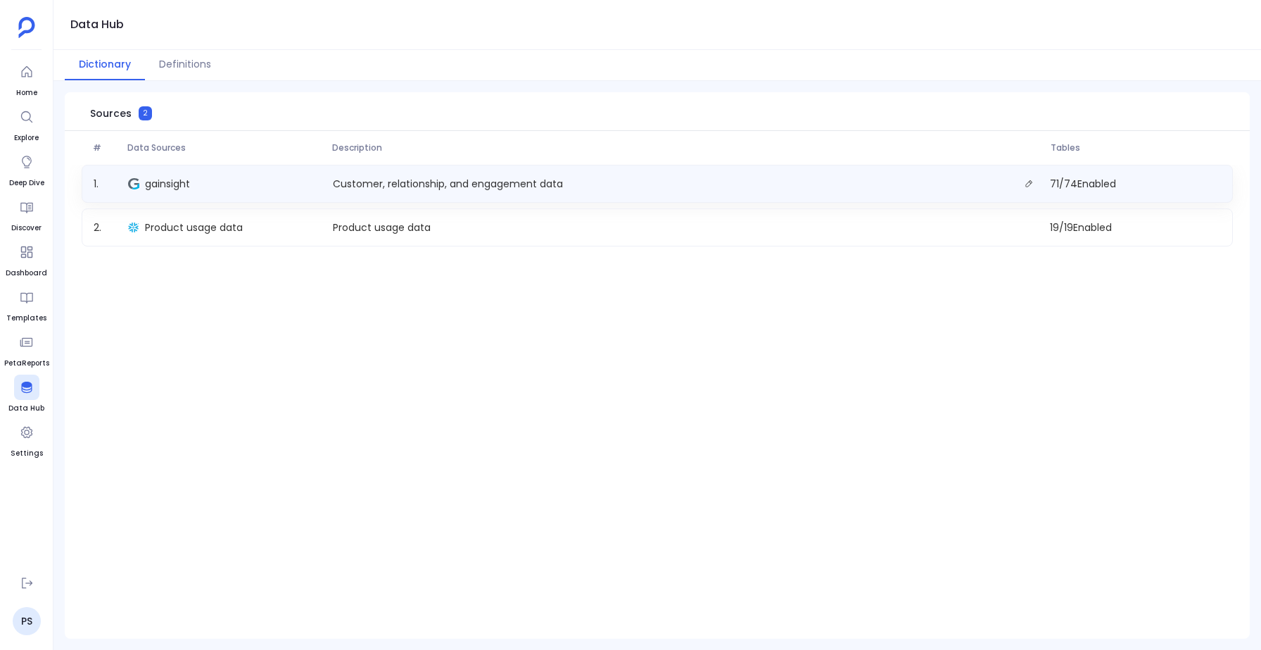
click at [286, 175] on div "gainsight" at bounding box center [224, 184] width 205 height 20
